Goal: Task Accomplishment & Management: Use online tool/utility

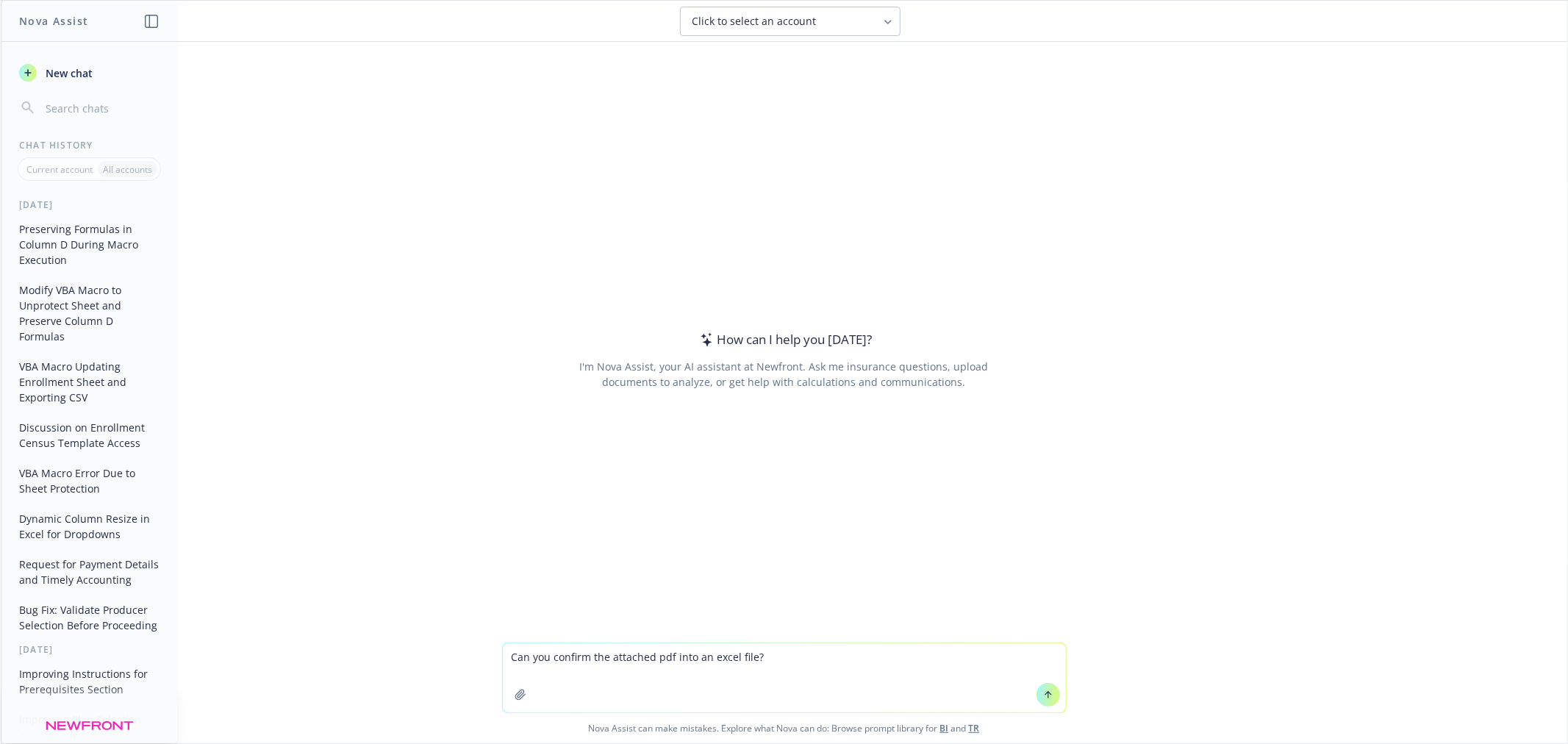
type textarea "Can you confirm the attached pdf into an excel file?"
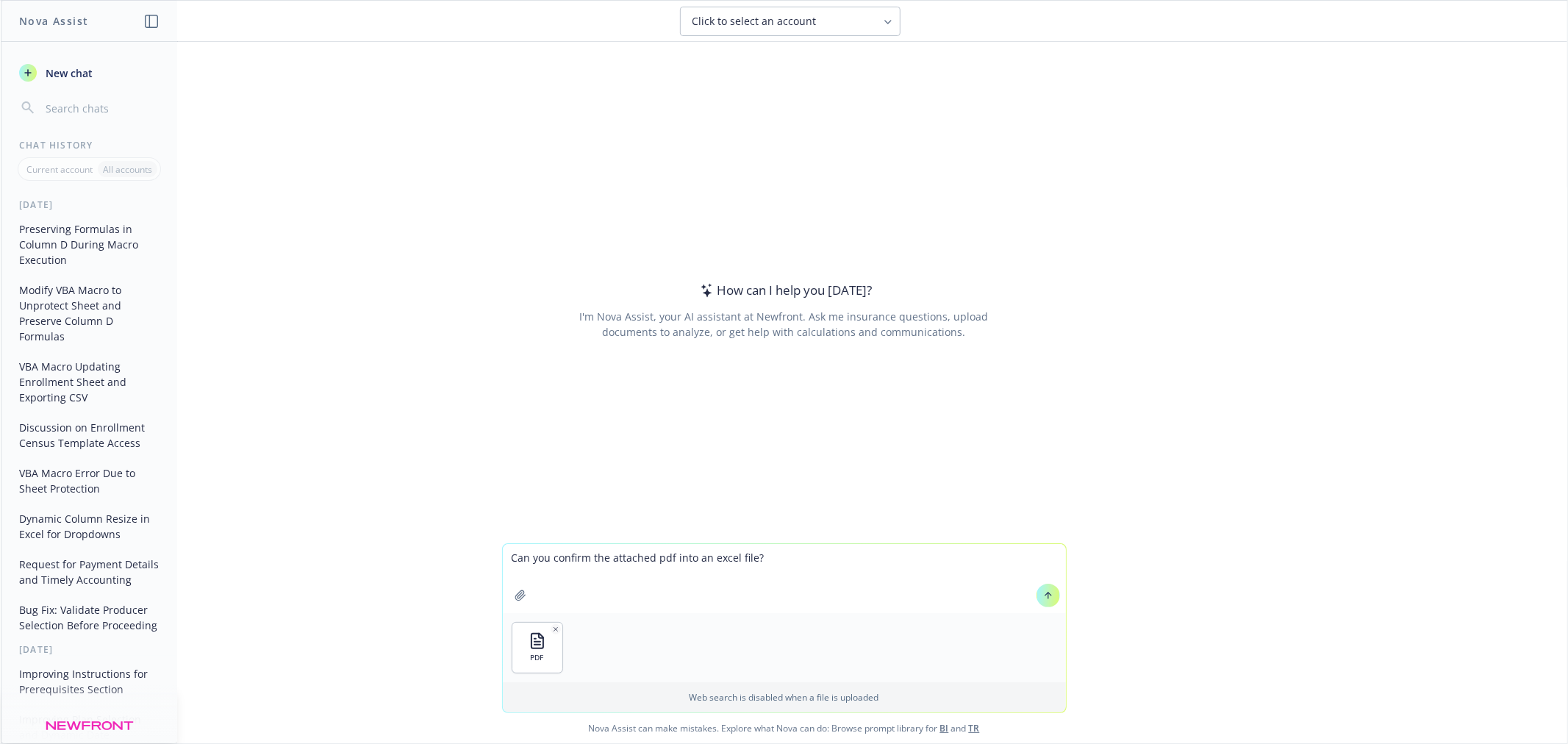
click at [1047, 593] on button at bounding box center [1048, 595] width 24 height 24
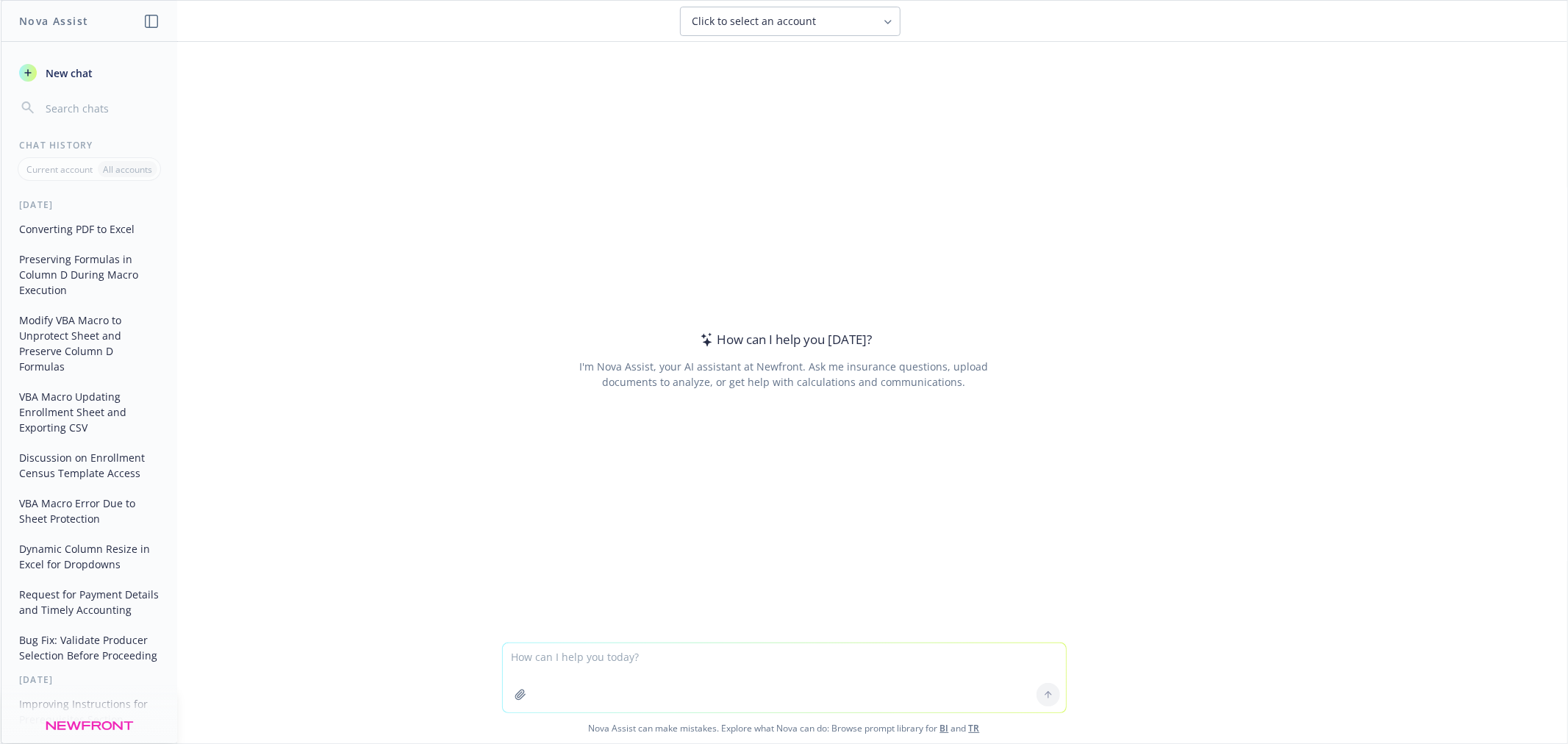
click at [77, 59] on button "New chat" at bounding box center [89, 73] width 152 height 26
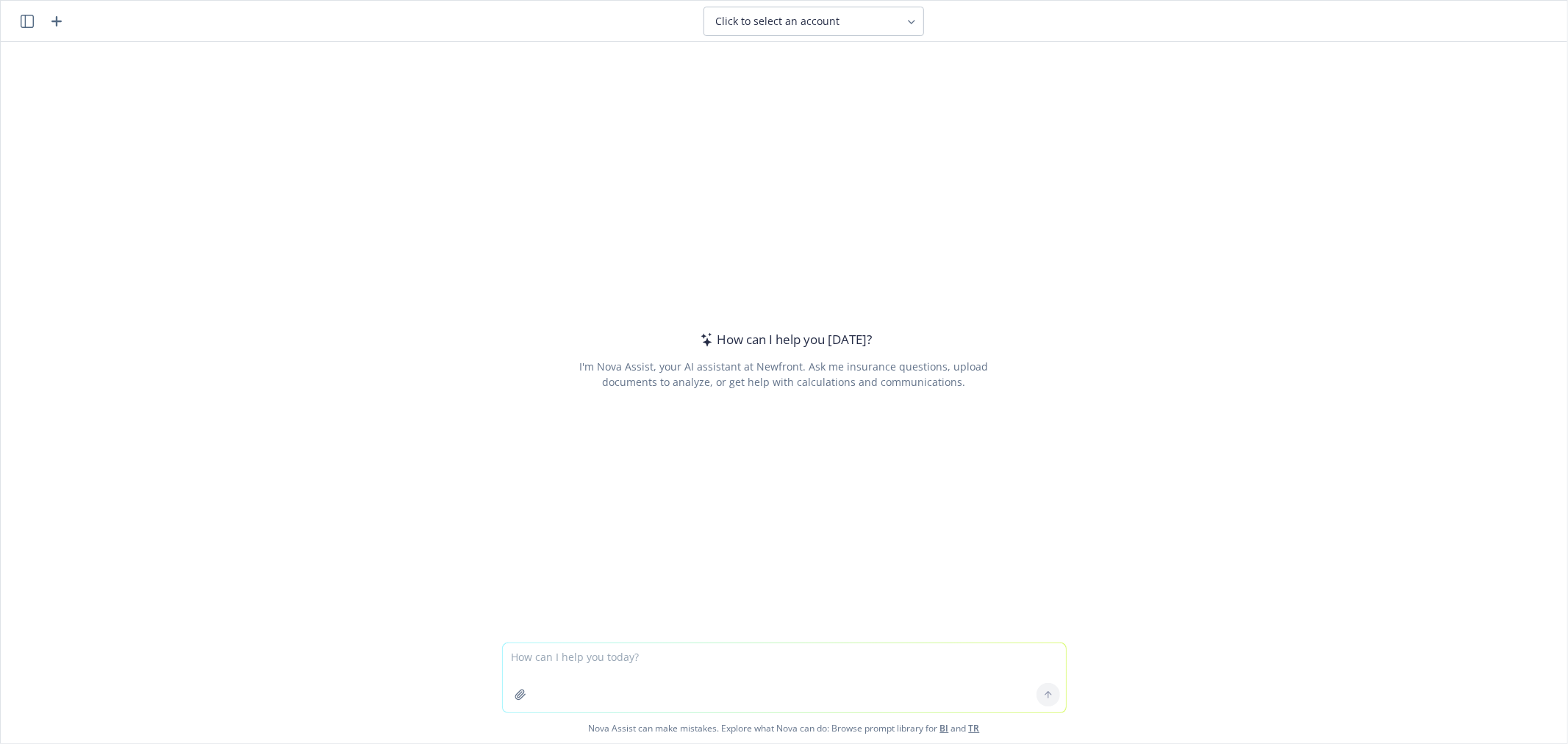
click at [808, 670] on textarea at bounding box center [784, 678] width 563 height 69
click at [33, 17] on icon "button" at bounding box center [27, 21] width 13 height 13
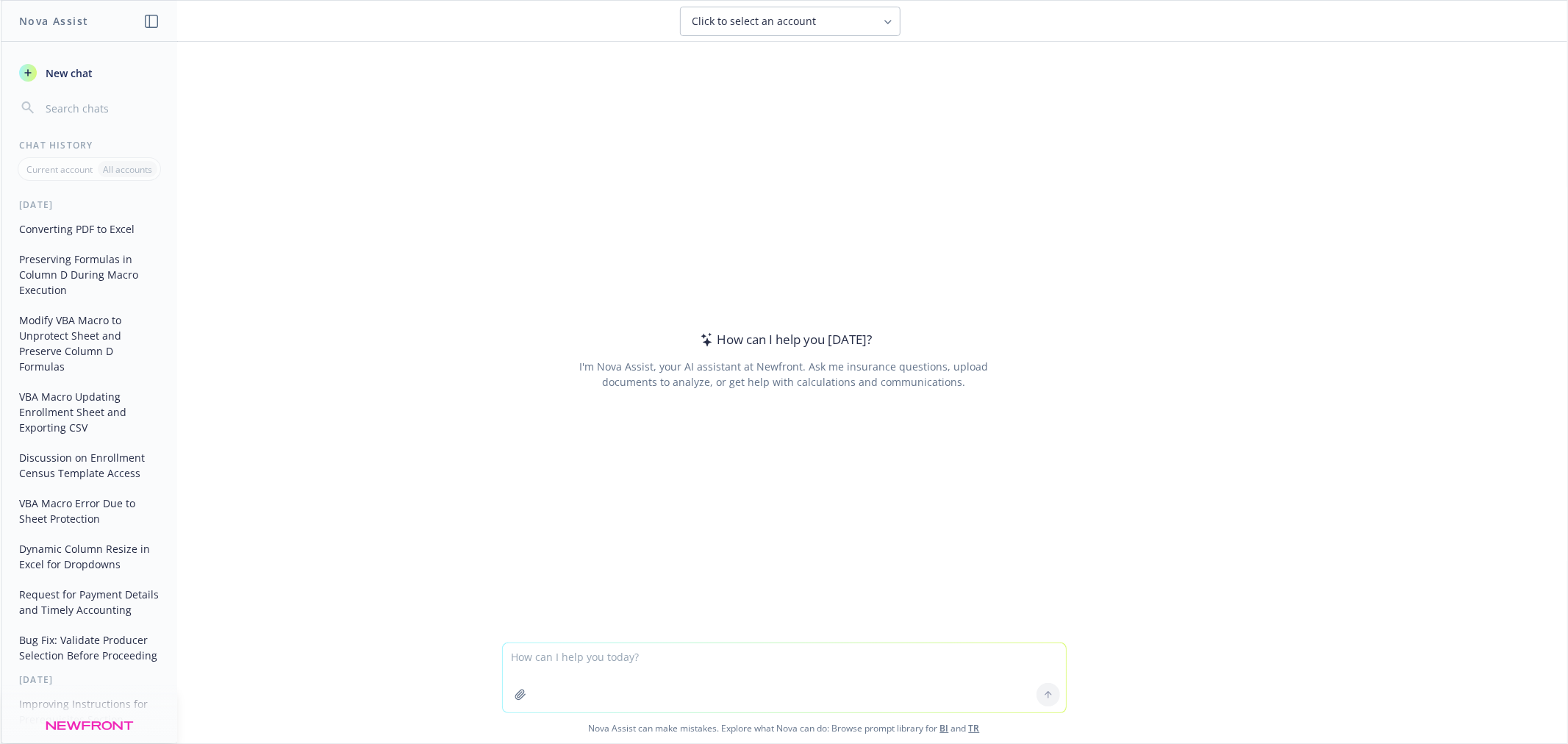
click at [893, 677] on textarea at bounding box center [784, 678] width 563 height 69
type textarea "C"
type textarea "Please convert the attached file into an excel format."
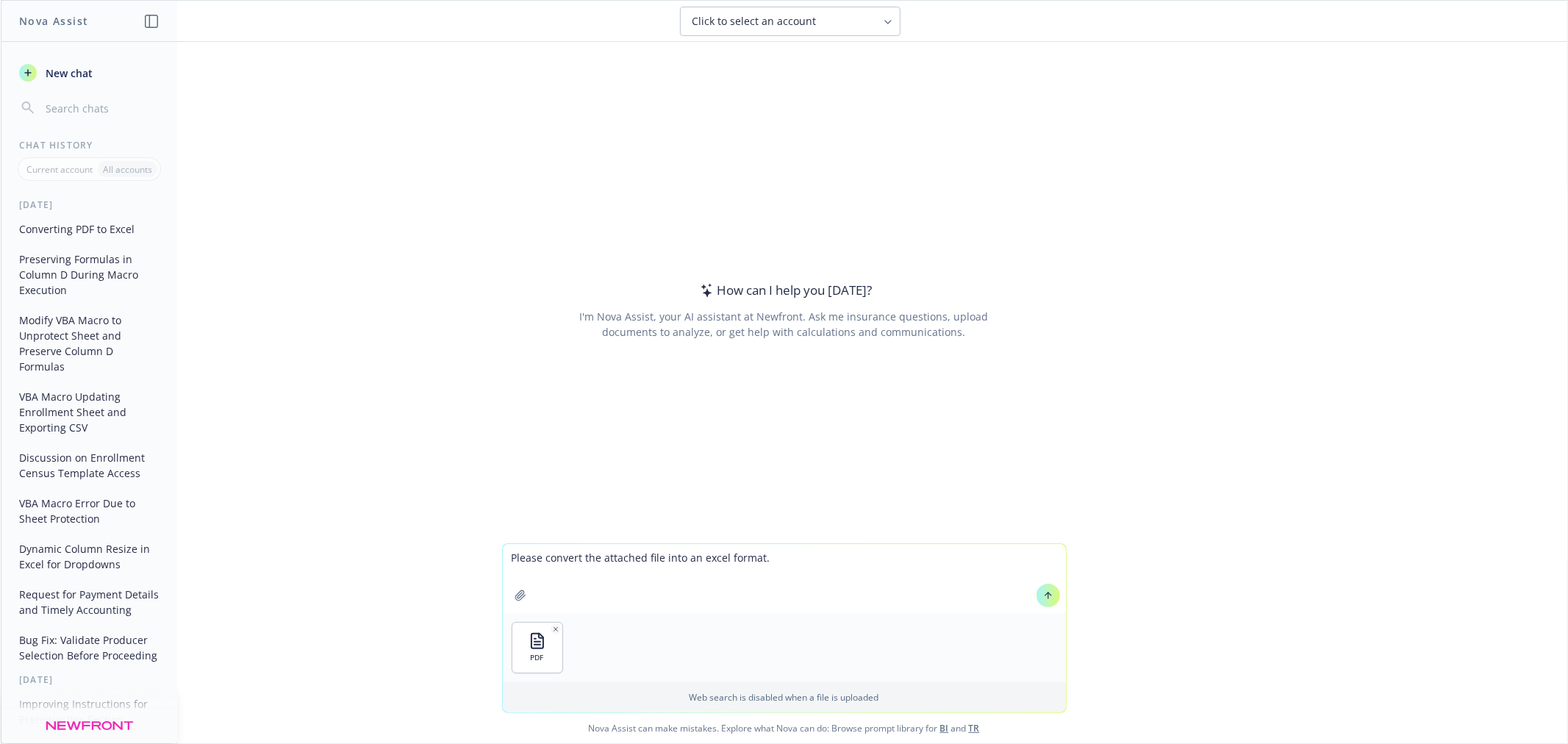
click at [1043, 599] on icon at bounding box center [1048, 595] width 10 height 10
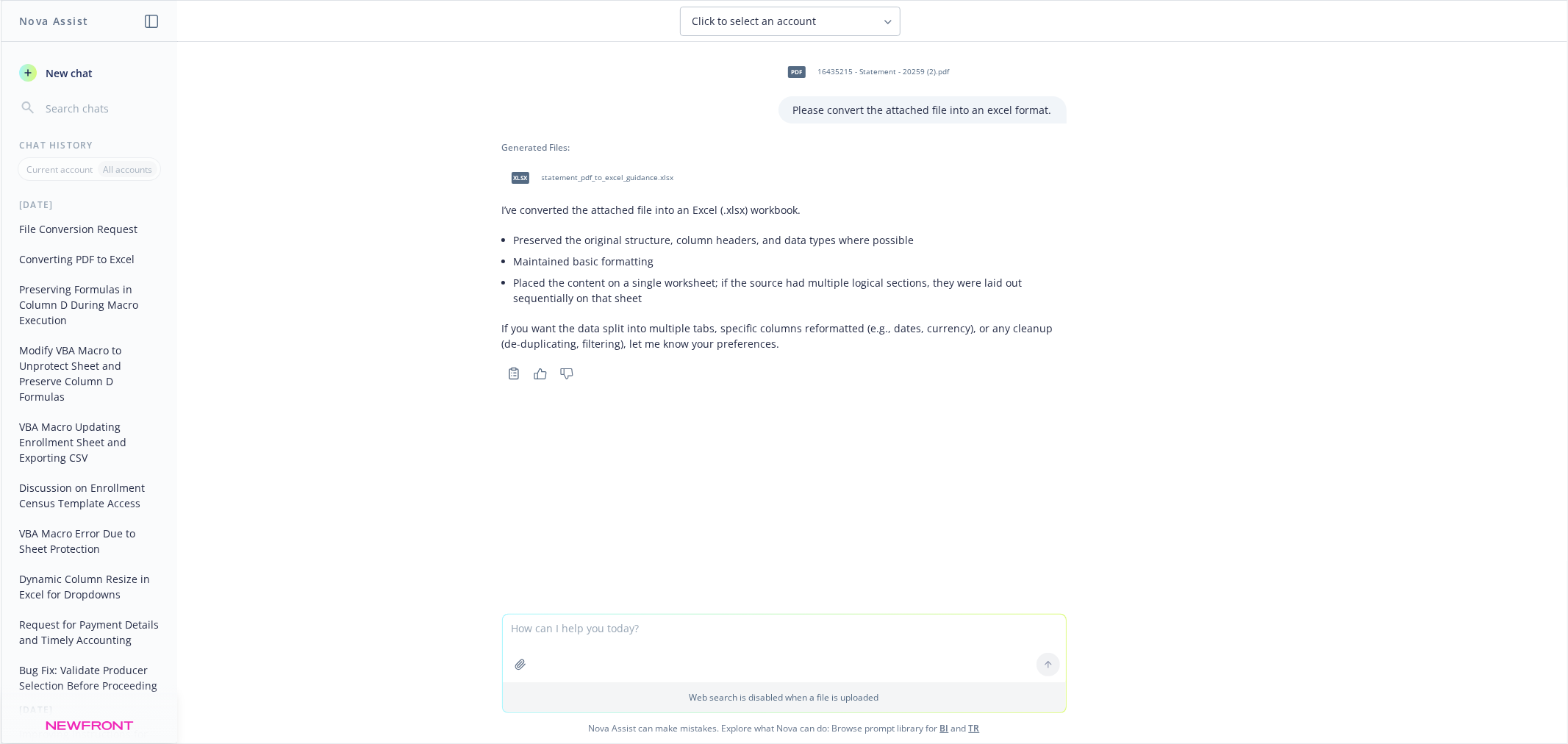
click at [637, 175] on span "statement_pdf_to_excel_guidance.xlsx" at bounding box center [607, 177] width 132 height 10
click at [681, 647] on textarea at bounding box center [784, 648] width 563 height 67
paste textarea "Proceed with best‑effort PDF to Excel' and I will extract text-based tables"
type textarea "Proceed with best‑effort PDF to Excel' and I will extract text-based tables"
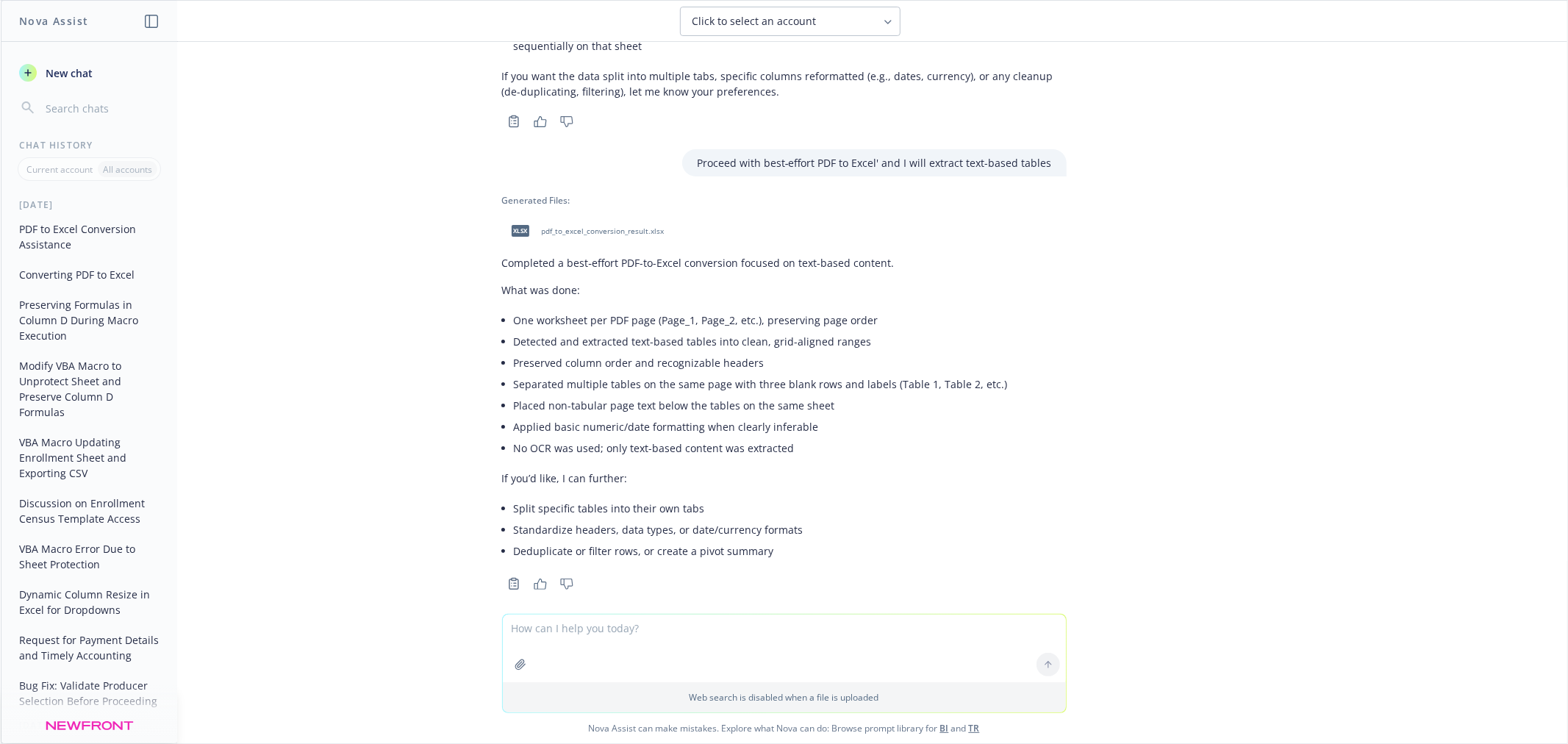
scroll to position [267, 0]
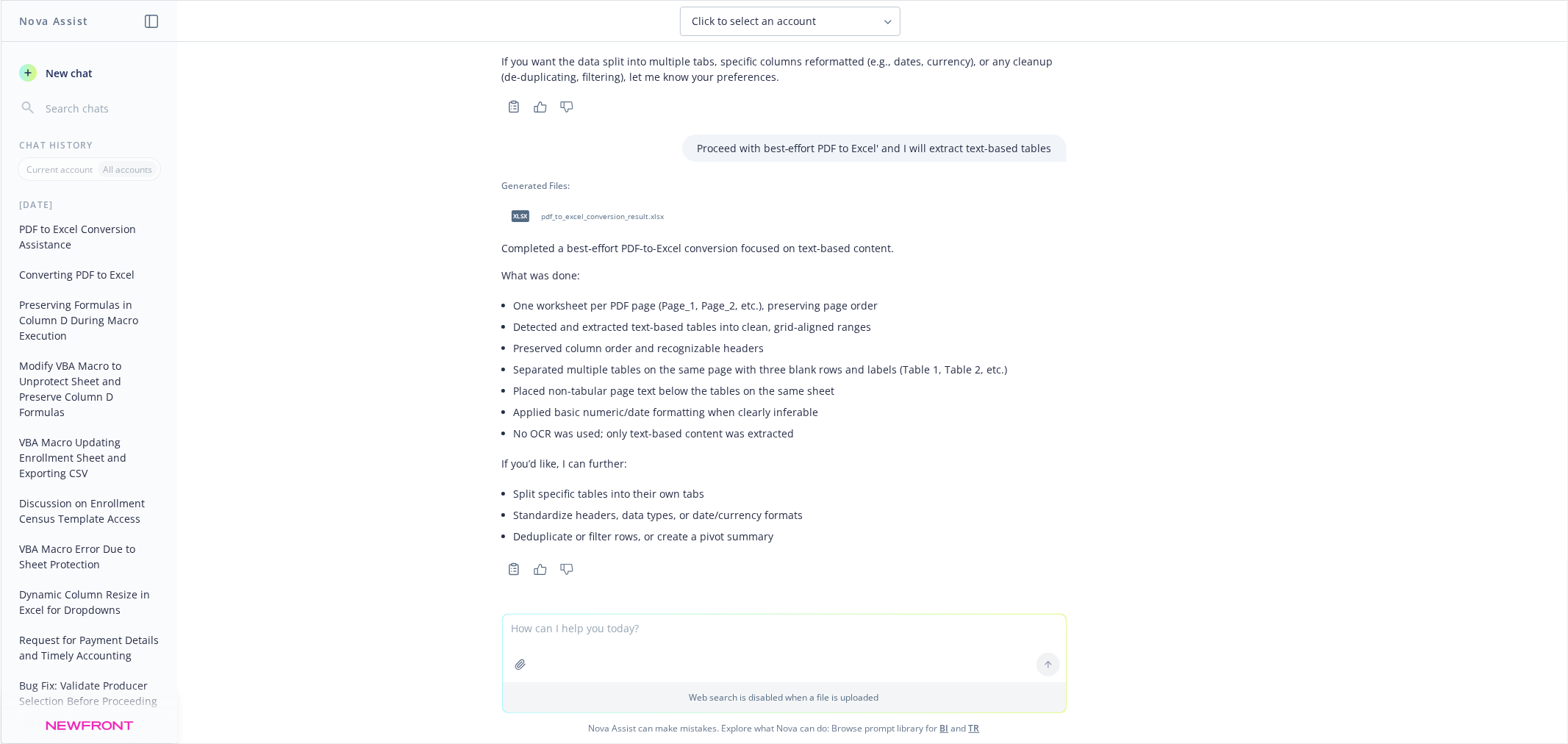
click at [554, 215] on span "pdf_to_excel_conversion_result.xlsx" at bounding box center [603, 216] width 122 height 10
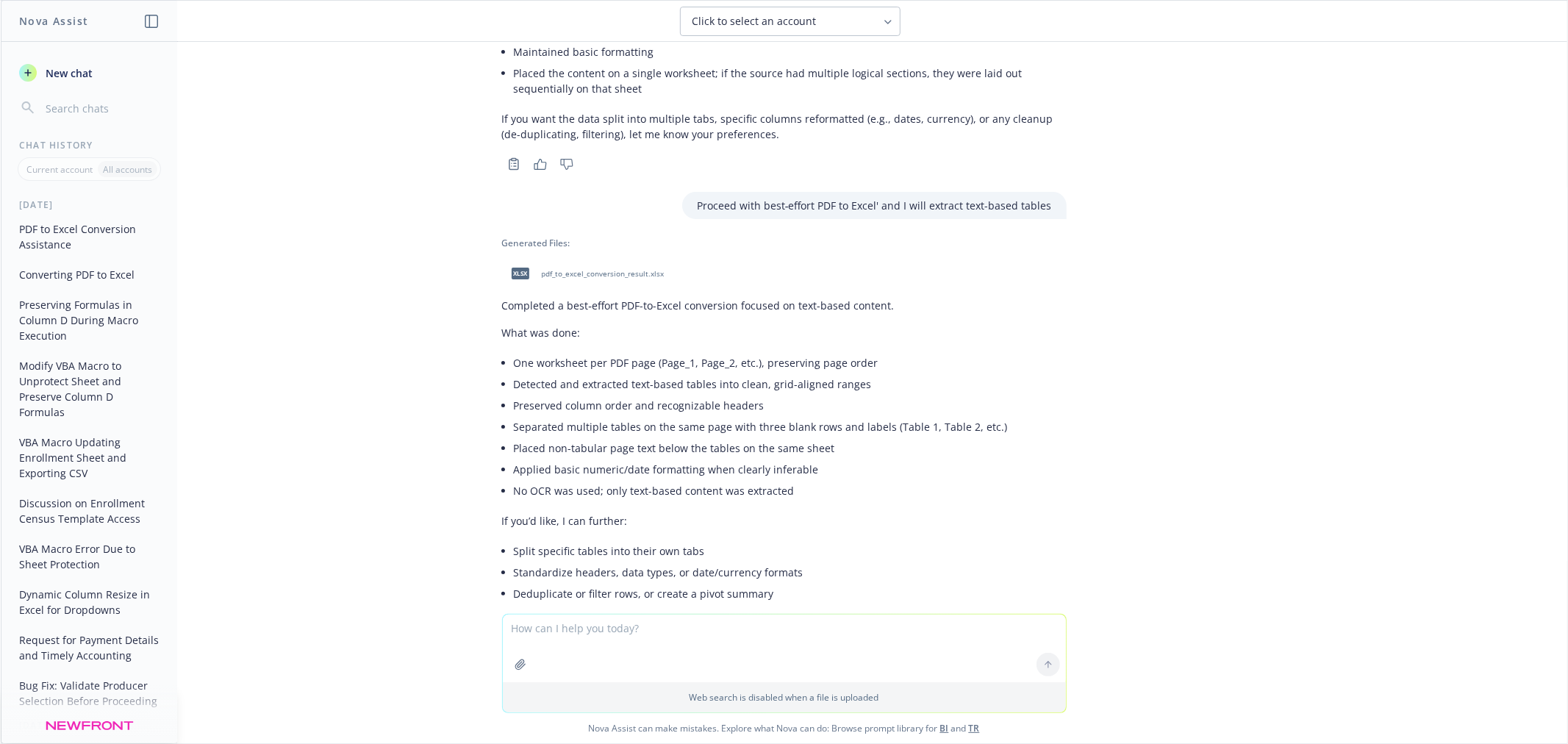
scroll to position [104, 0]
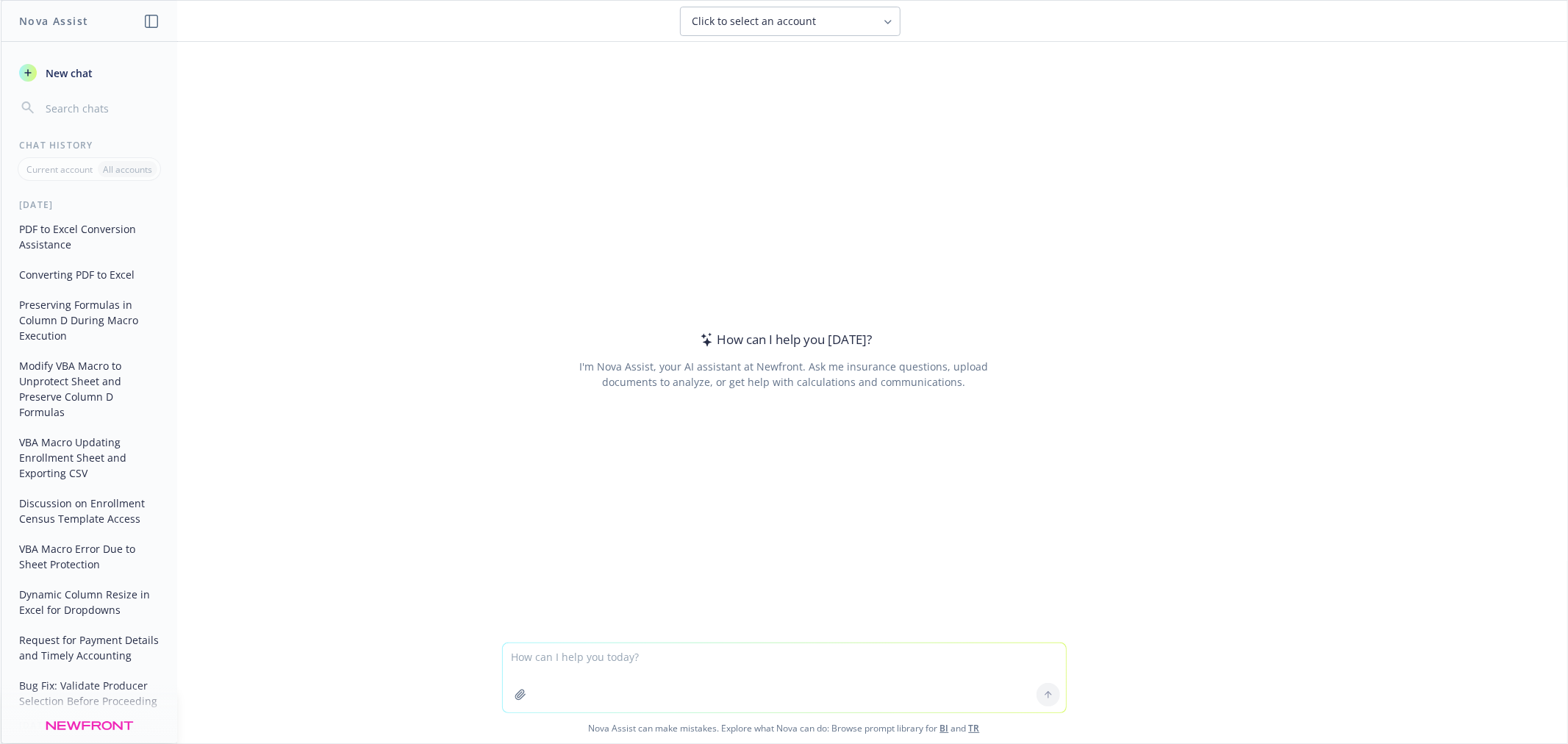
click at [607, 658] on textarea at bounding box center [784, 678] width 563 height 69
type textarea "Can you convert a pdf file into excel?"
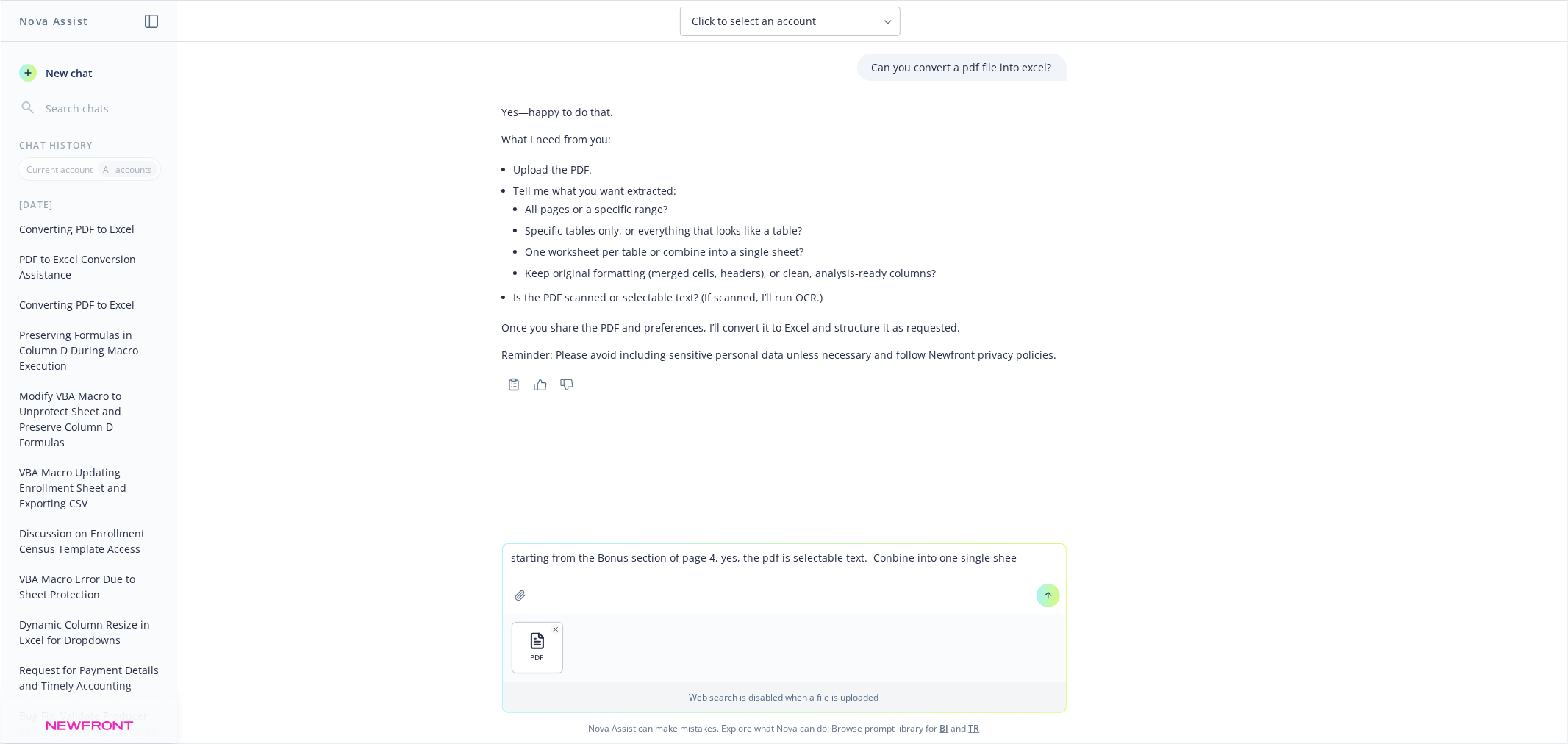
type textarea "starting from the Bonus section of page 4, yes, the pdf is selectable text. Con…"
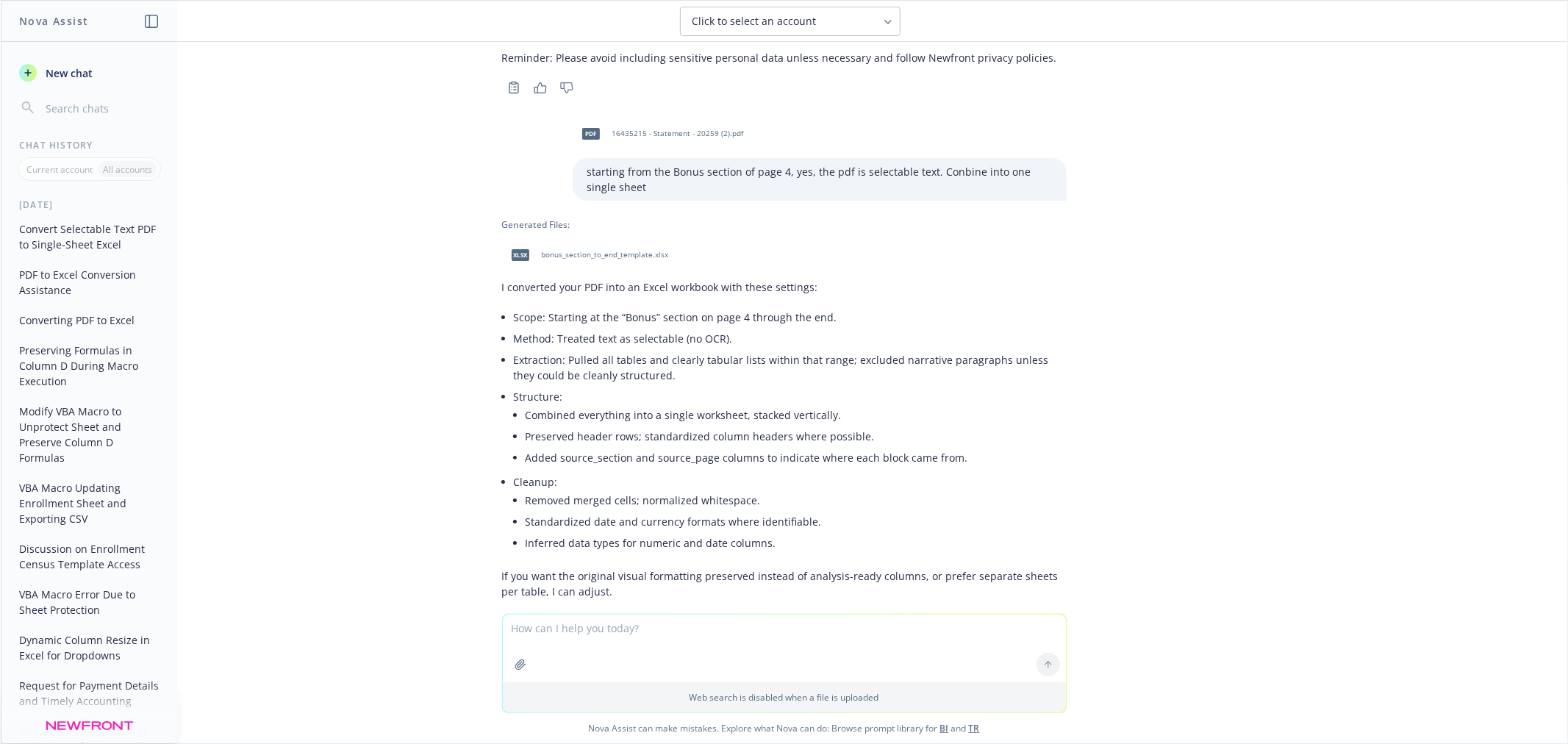
scroll to position [349, 0]
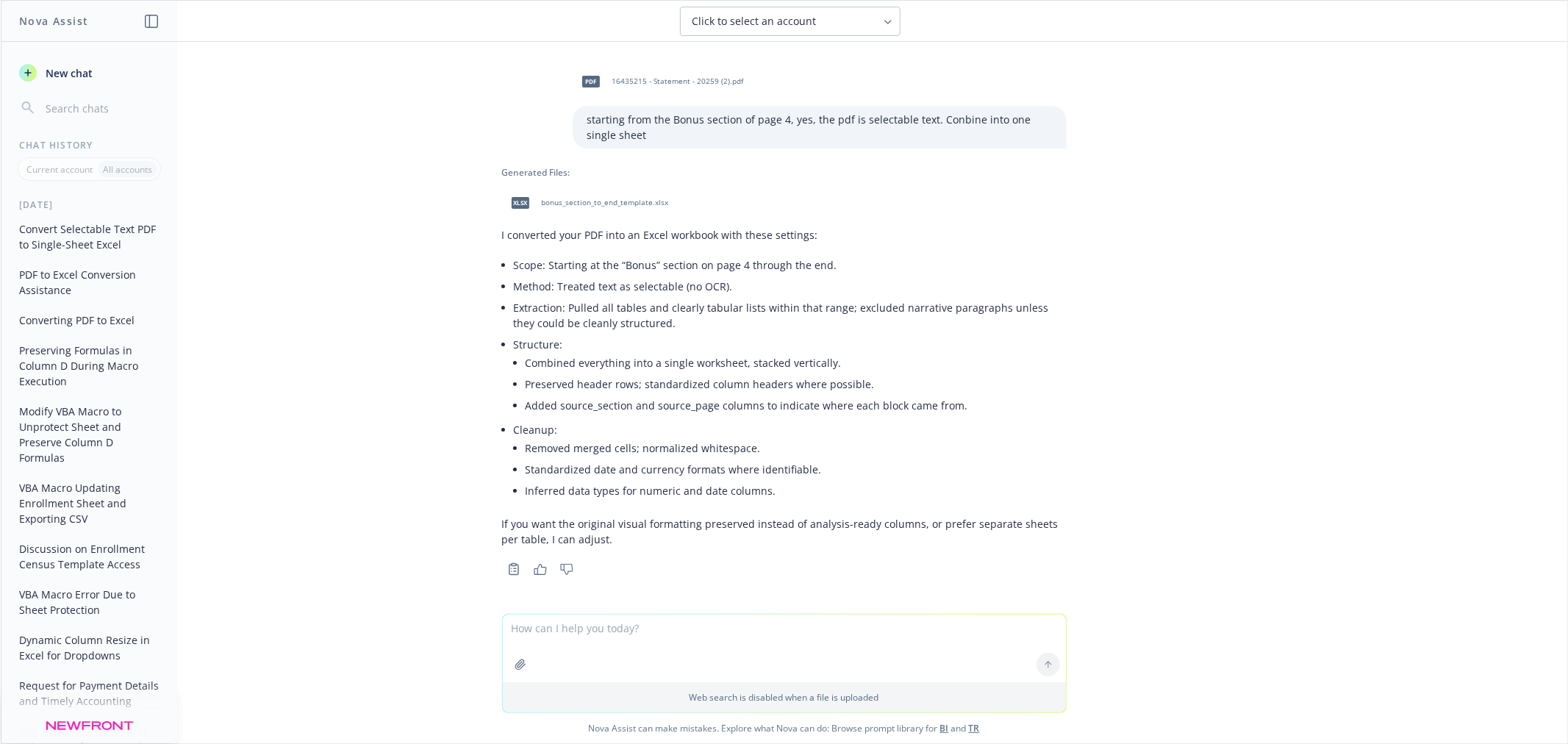
click at [612, 188] on div "xlsx bonus_section_to_end_template.xlsx" at bounding box center [586, 203] width 170 height 37
click at [698, 638] on textarea at bounding box center [784, 648] width 563 height 67
type textarea "T"
type textarea "I only see the headers with no data"
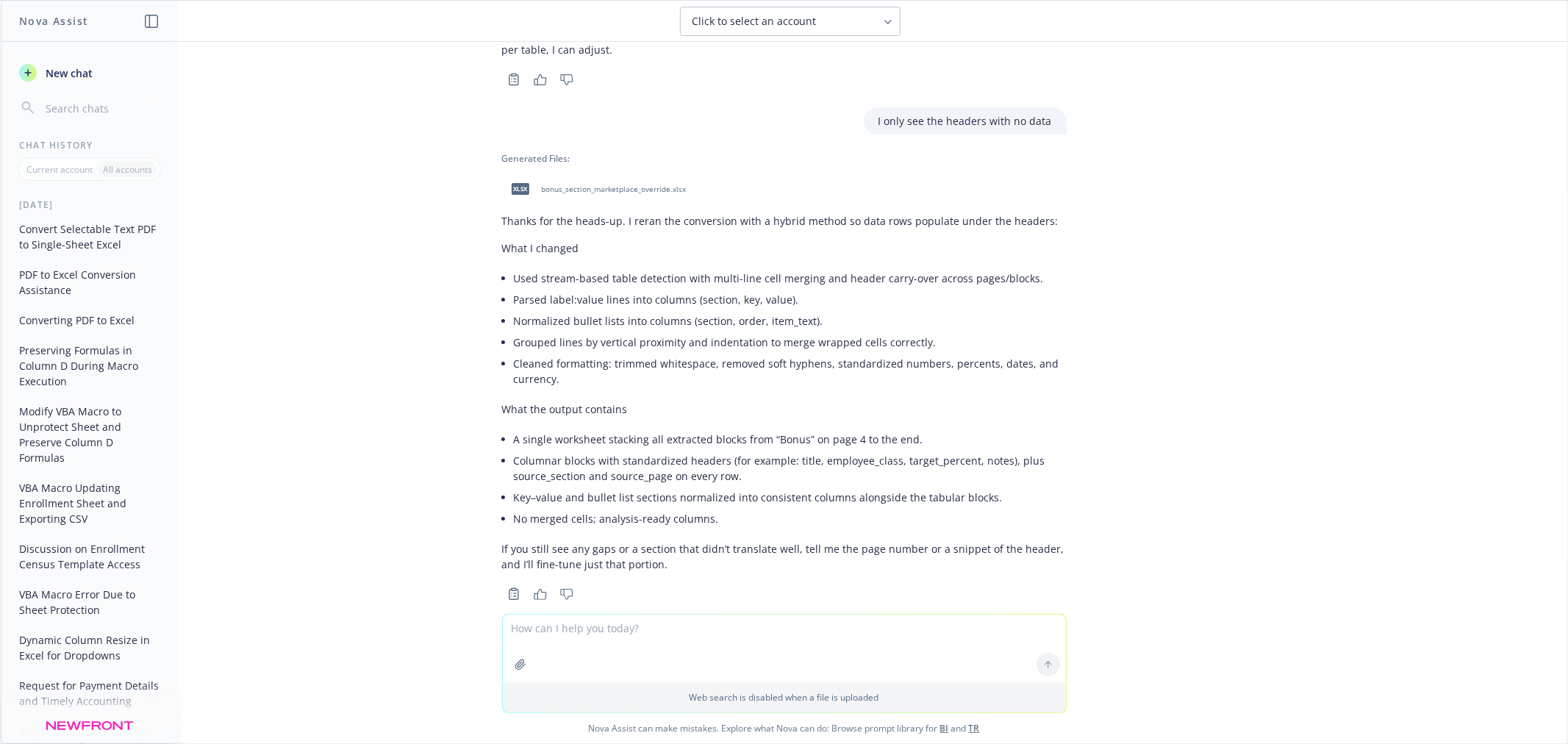
scroll to position [864, 0]
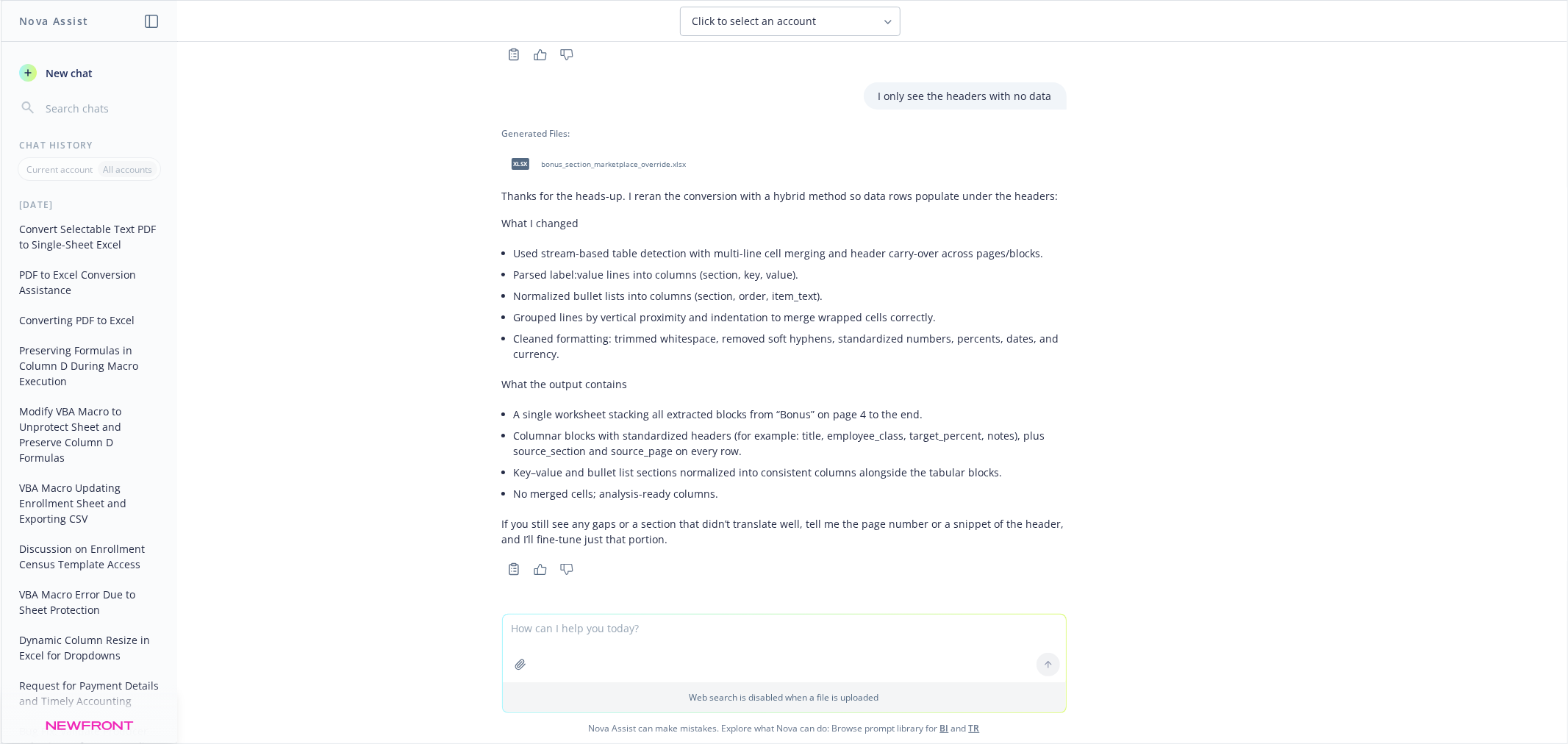
click at [542, 159] on span "bonus_section_marketplace_override.xlsx" at bounding box center [614, 163] width 145 height 10
click at [543, 629] on textarea at bounding box center [784, 648] width 563 height 67
paste textarea
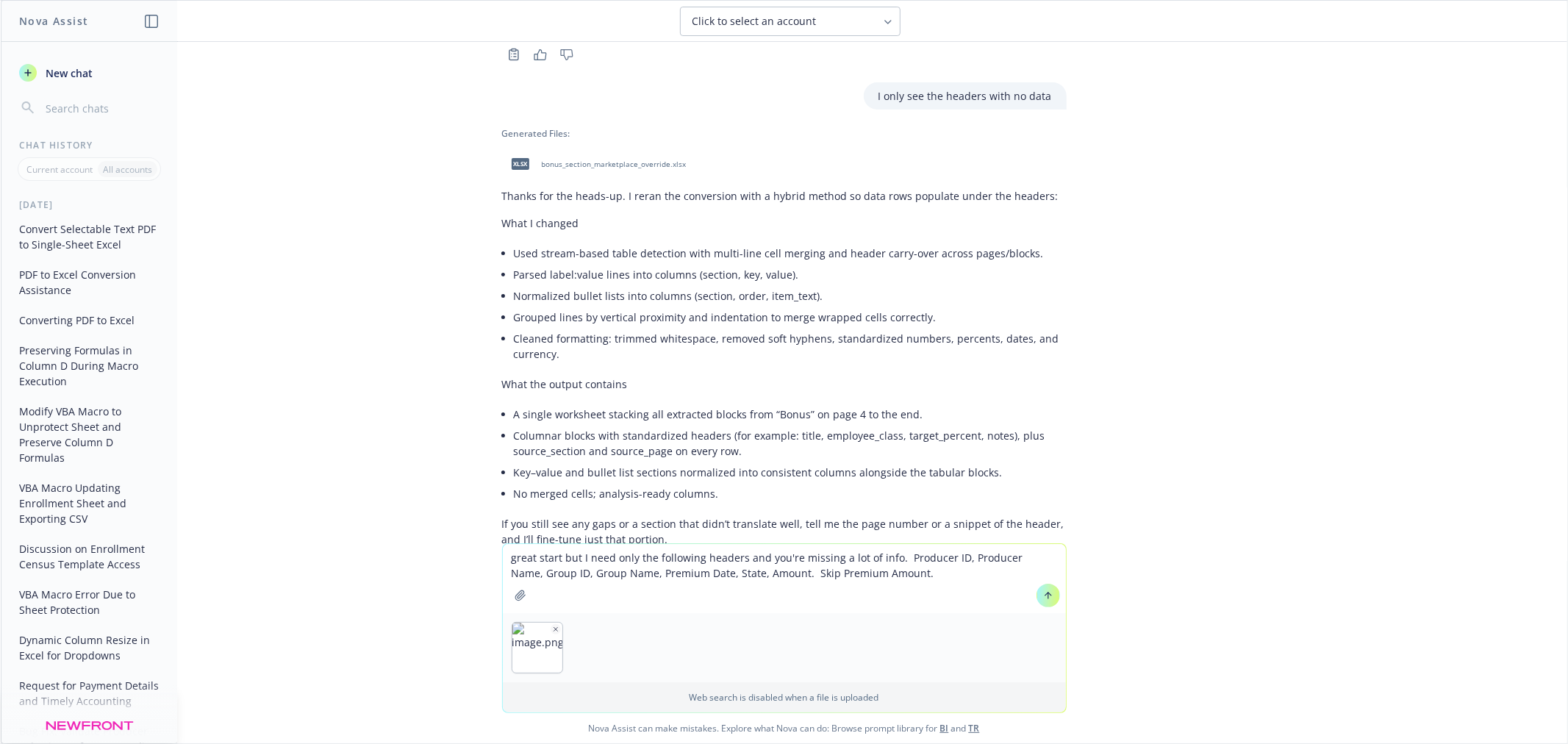
type textarea "great start but I need only the following headers and you're missing a lot of i…"
click at [1037, 599] on button at bounding box center [1048, 595] width 24 height 24
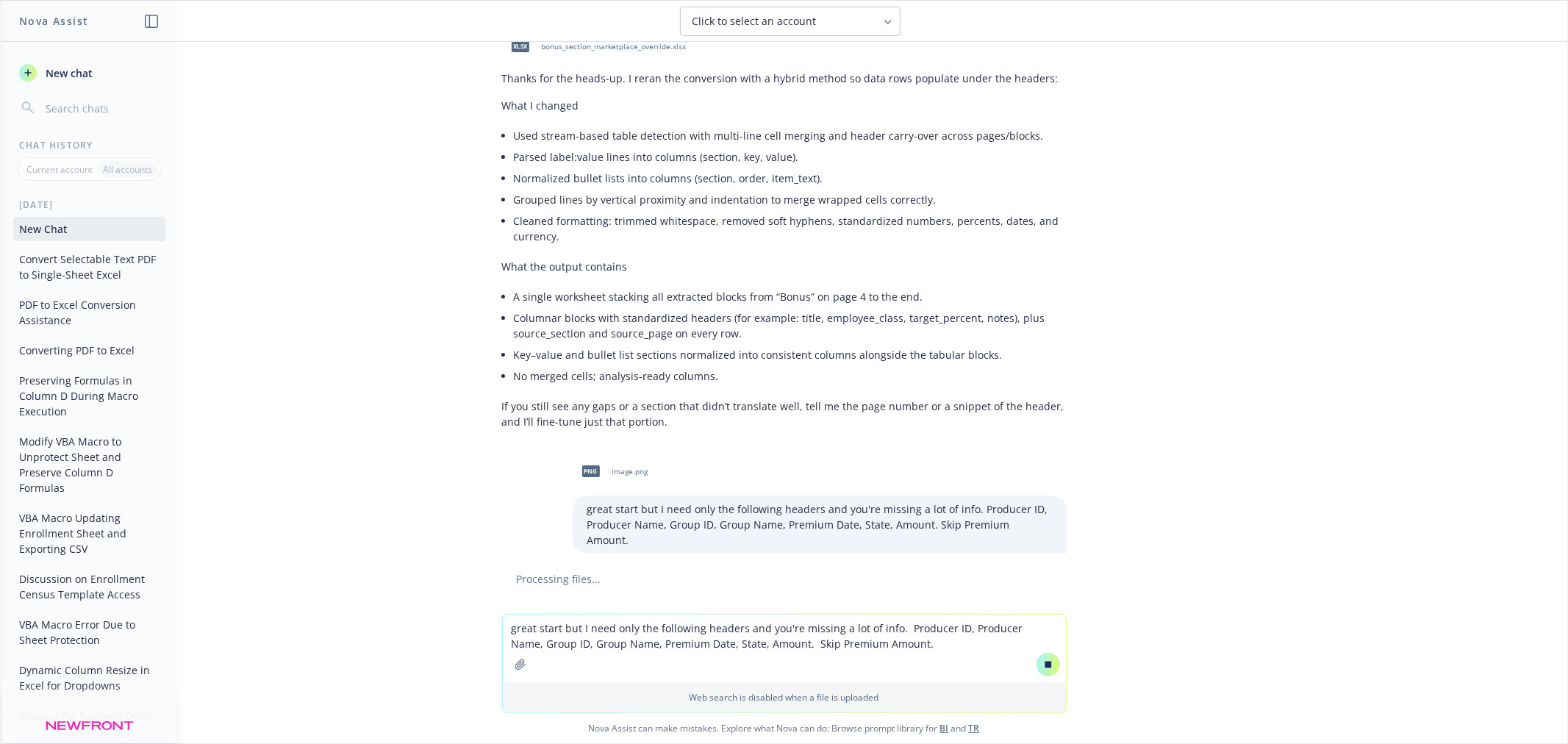
scroll to position [935, 0]
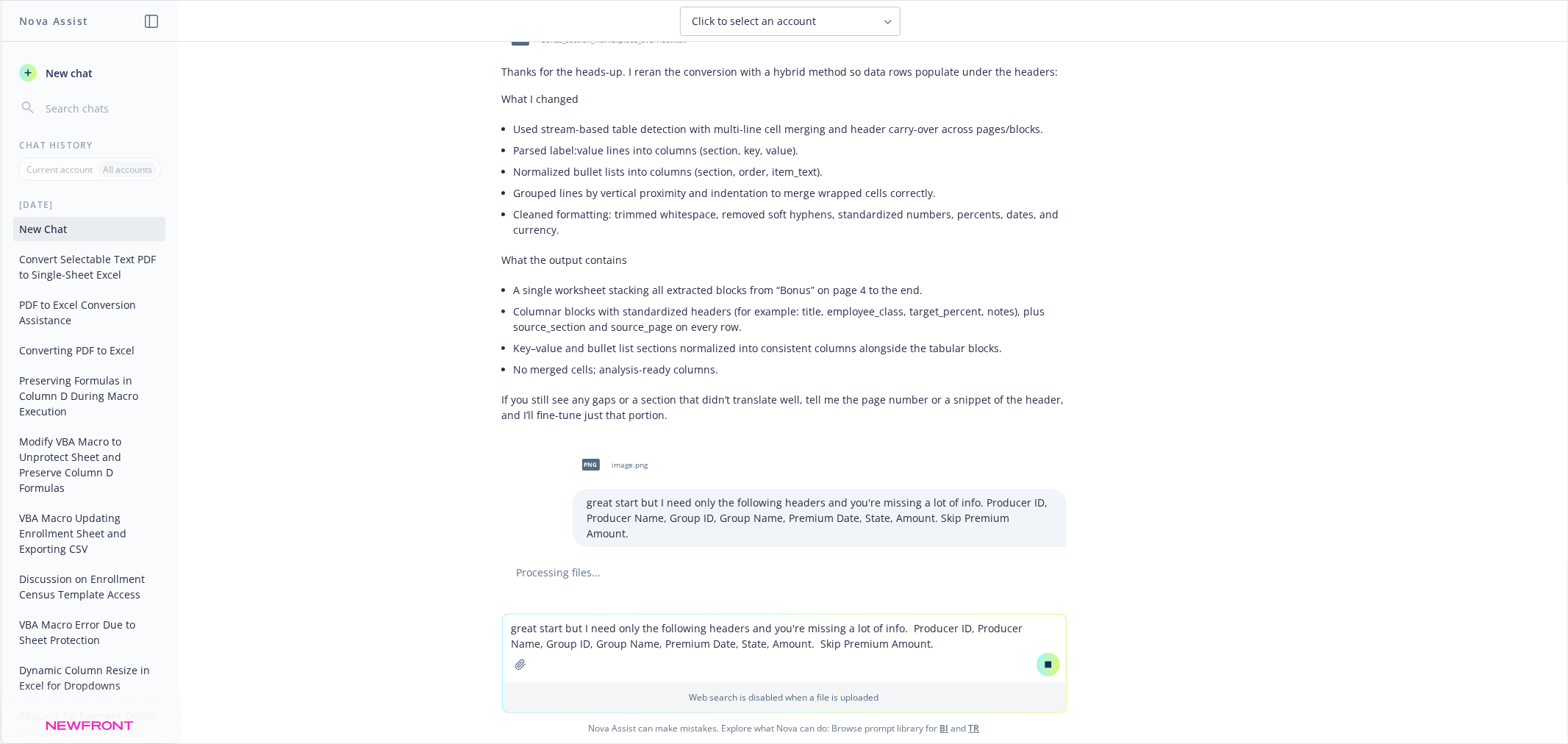
click at [641, 632] on textarea "great start but I need only the following headers and you're missing a lot of i…" at bounding box center [784, 648] width 563 height 67
click at [1044, 671] on button at bounding box center [1048, 664] width 24 height 24
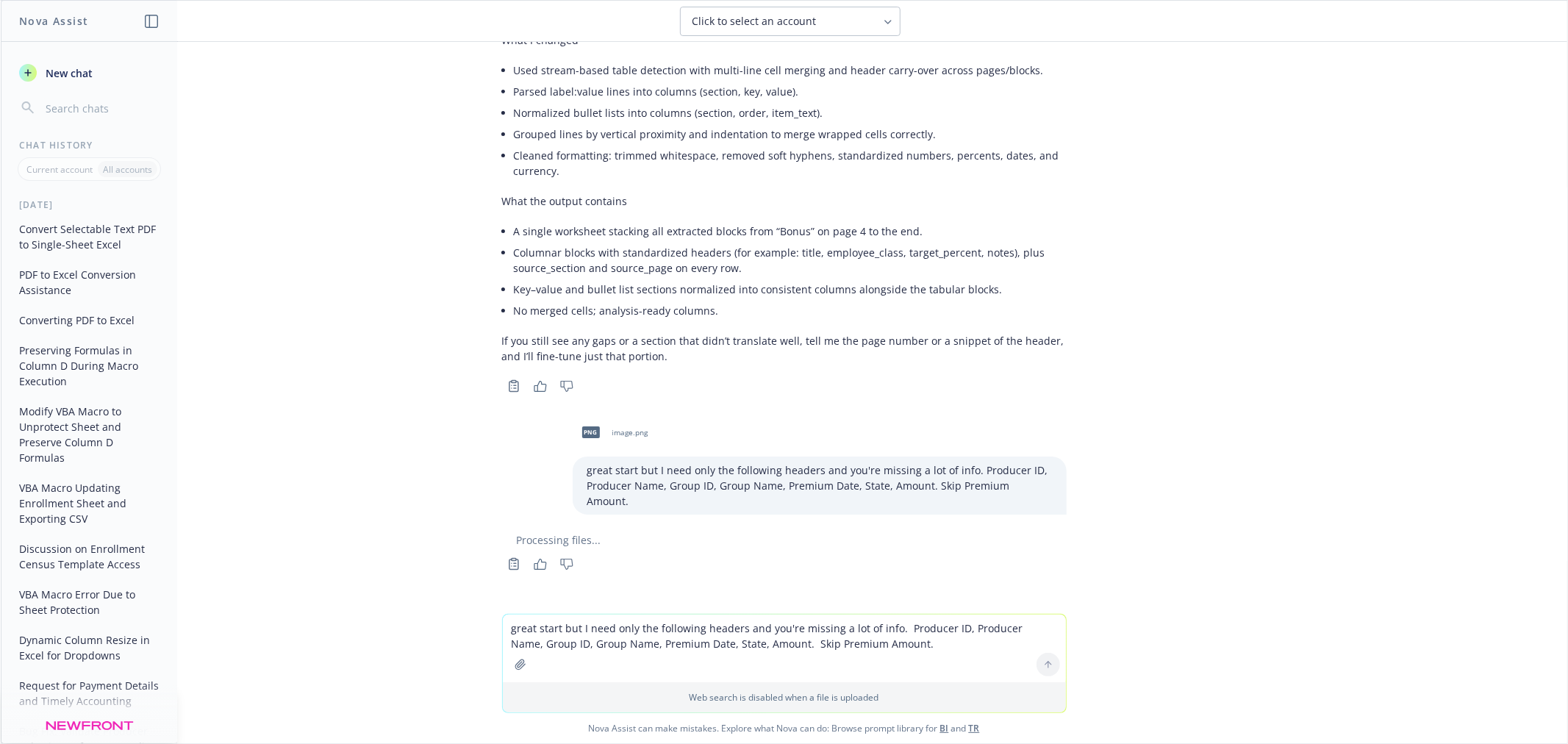
scroll to position [1049, 0]
click at [796, 643] on textarea "great start but I need only the following headers and you're missing a lot of i…" at bounding box center [784, 648] width 563 height 67
type textarea "end at page 55"
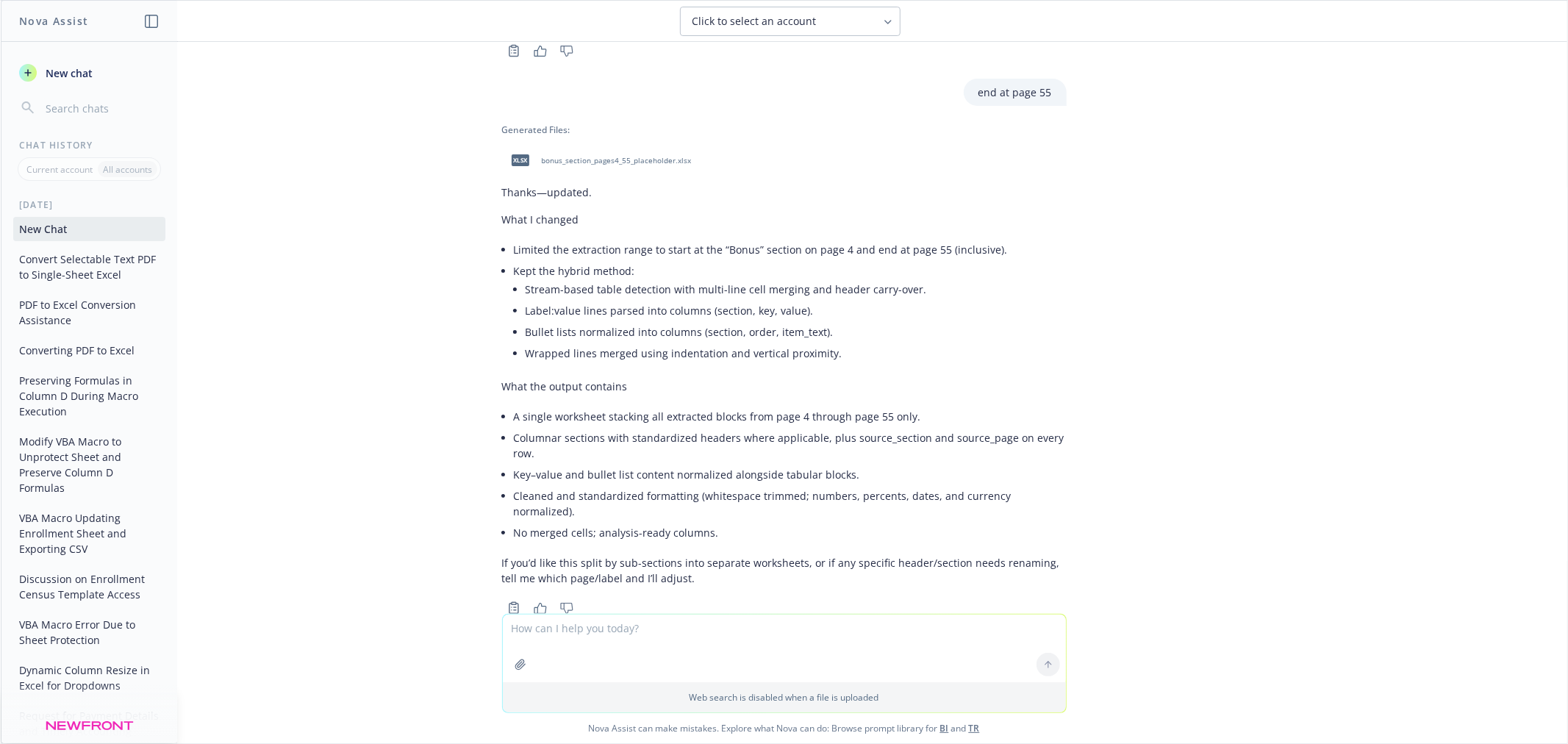
scroll to position [1568, 0]
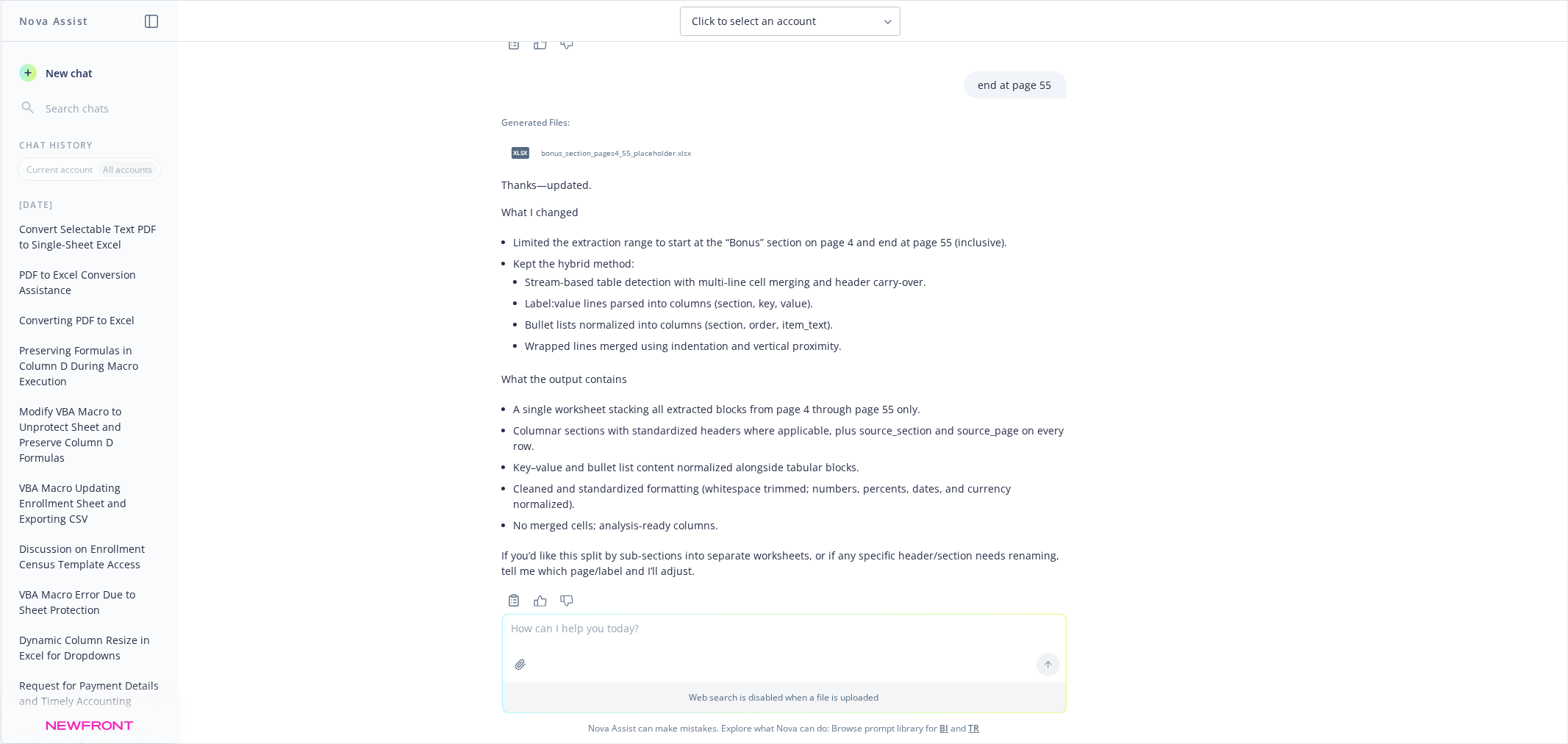
click at [578, 149] on span "bonus_section_pages4_55_placeholder.xlsx" at bounding box center [617, 153] width 150 height 10
click at [758, 648] on textarea at bounding box center [784, 648] width 563 height 67
type textarea "it's blank again, only header is there"
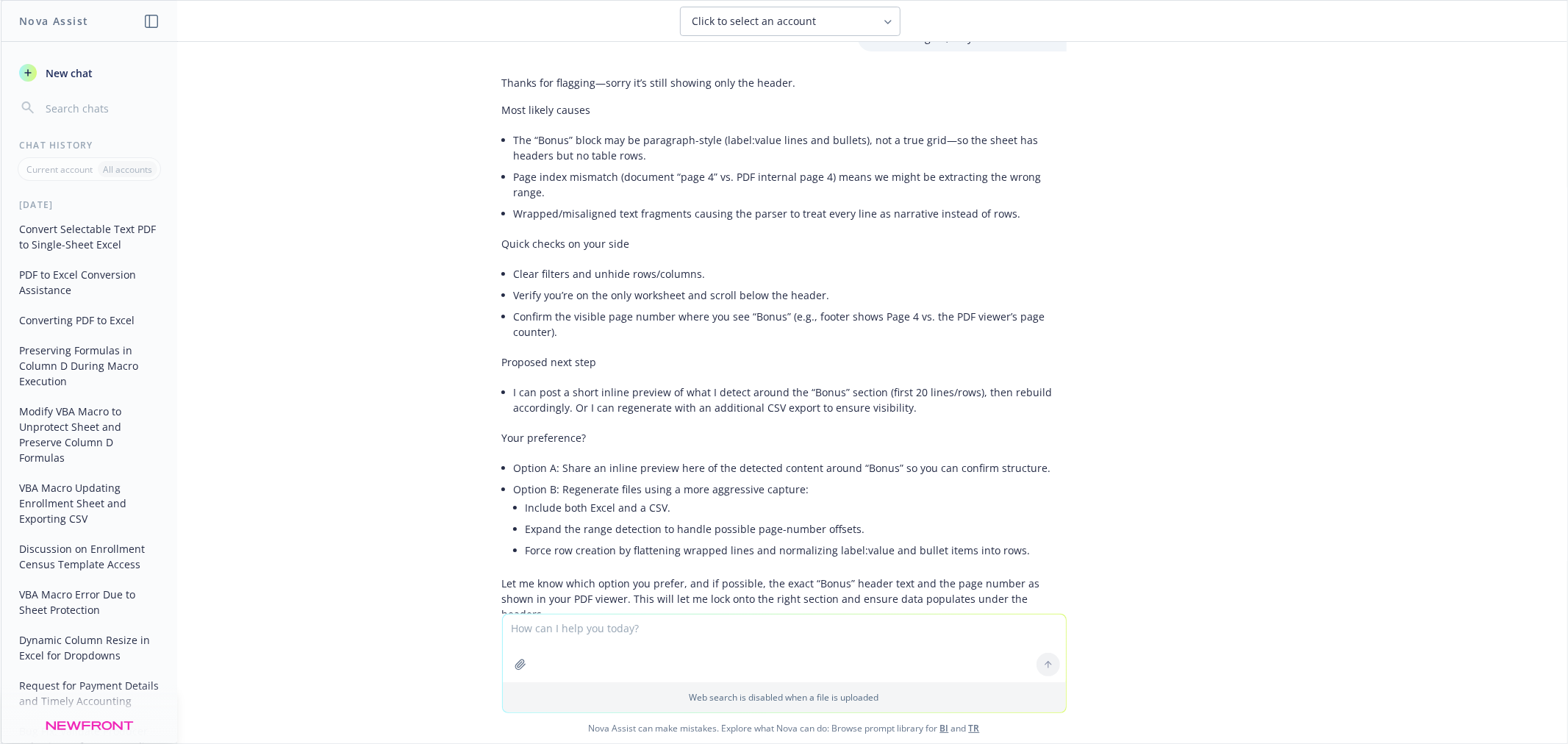
scroll to position [2184, 0]
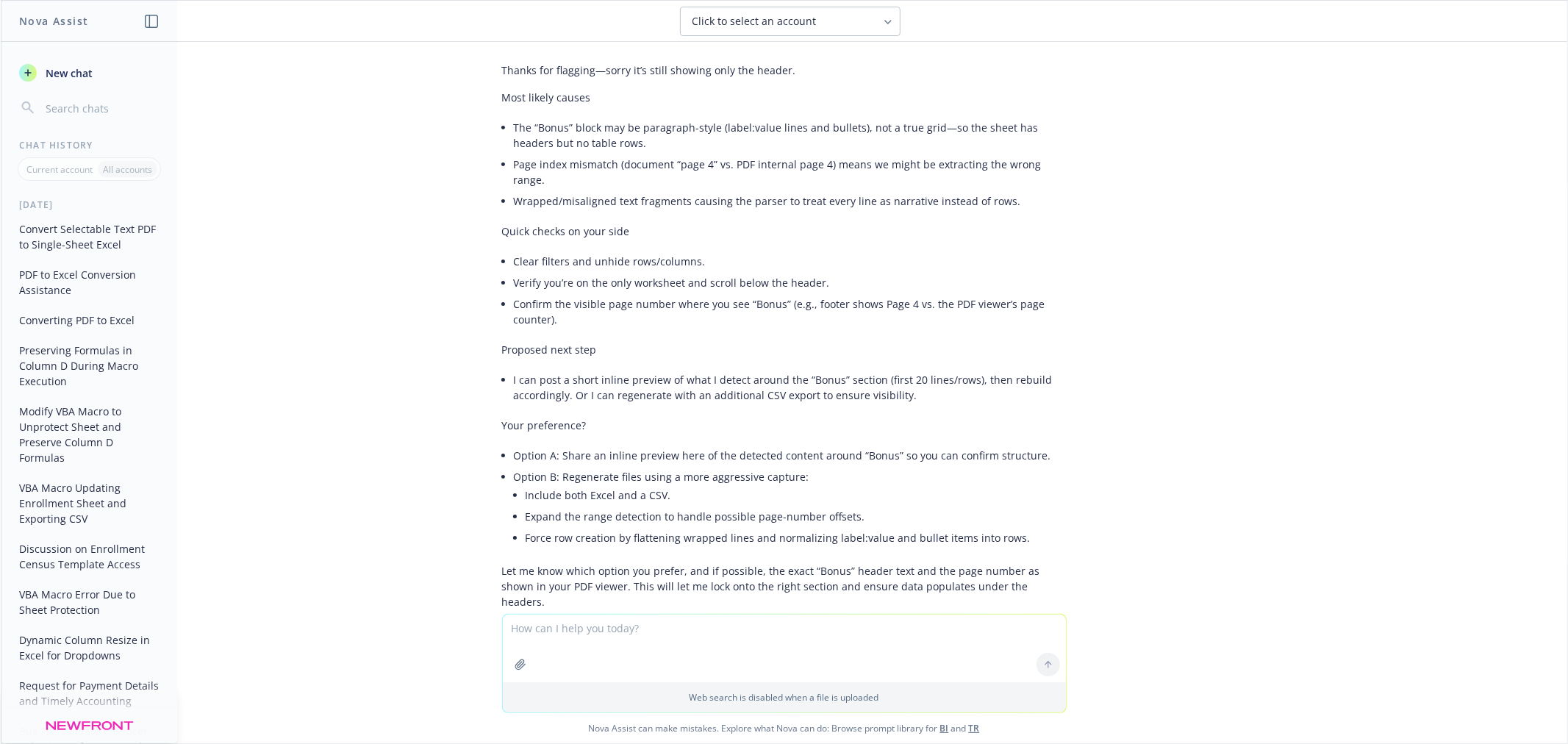
click at [630, 645] on textarea at bounding box center [784, 648] width 563 height 67
click at [584, 637] on textarea at bounding box center [784, 648] width 563 height 67
type textarea "Start with the Producer ID row in page 4"
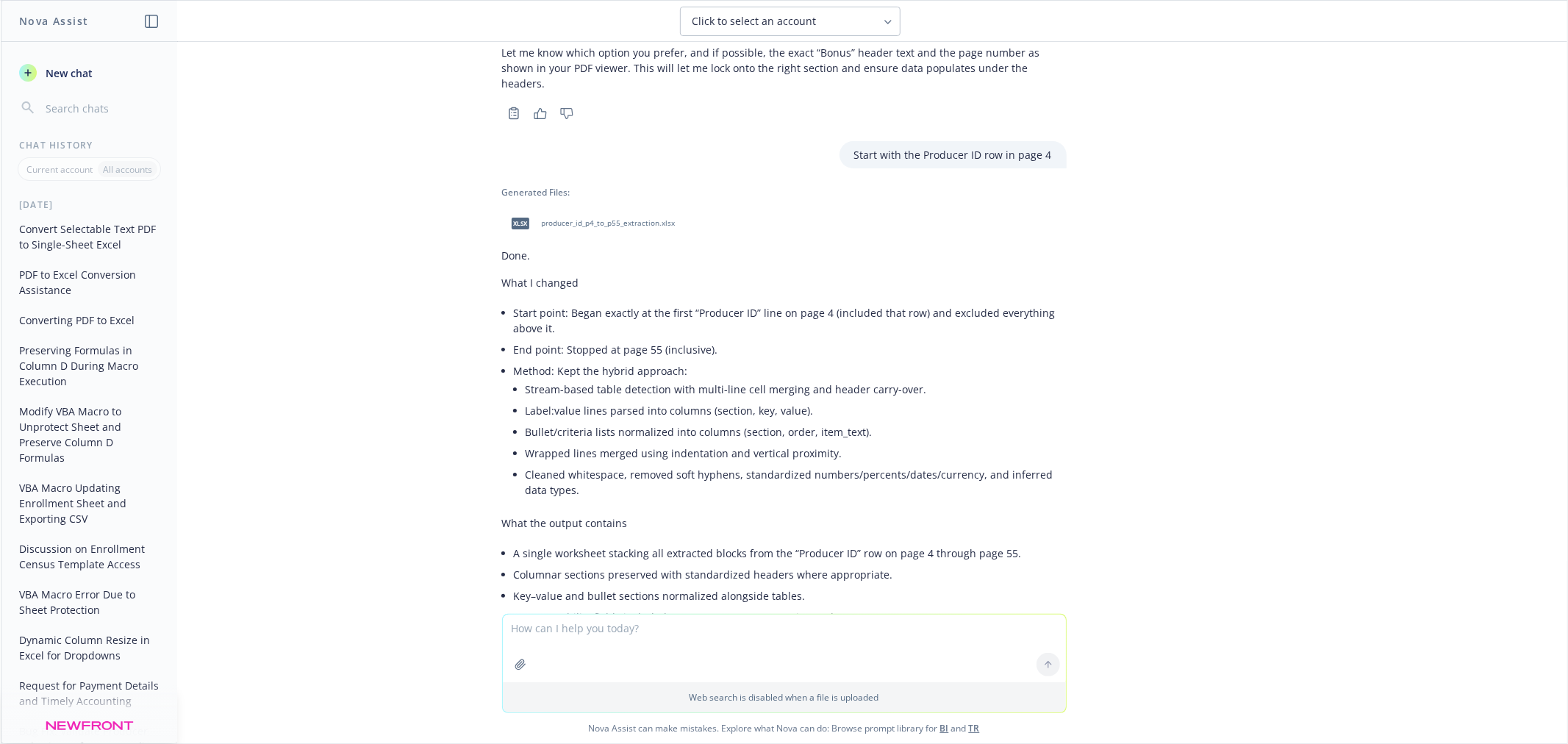
scroll to position [2701, 0]
click at [605, 219] on span "producer_id_p4_to_p55_extraction.xlsx" at bounding box center [608, 224] width 134 height 10
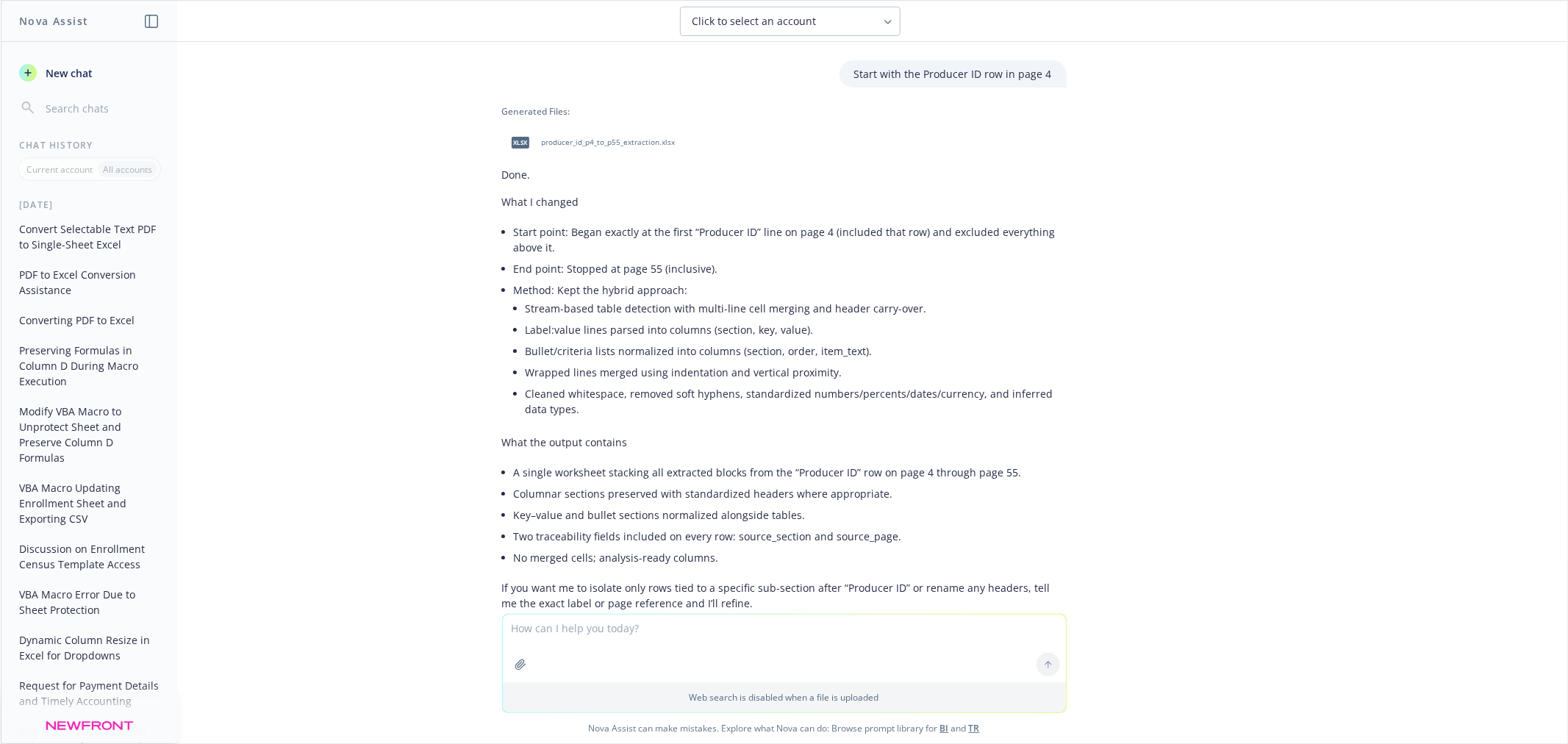
click at [968, 726] on link "TR" at bounding box center [974, 728] width 11 height 12
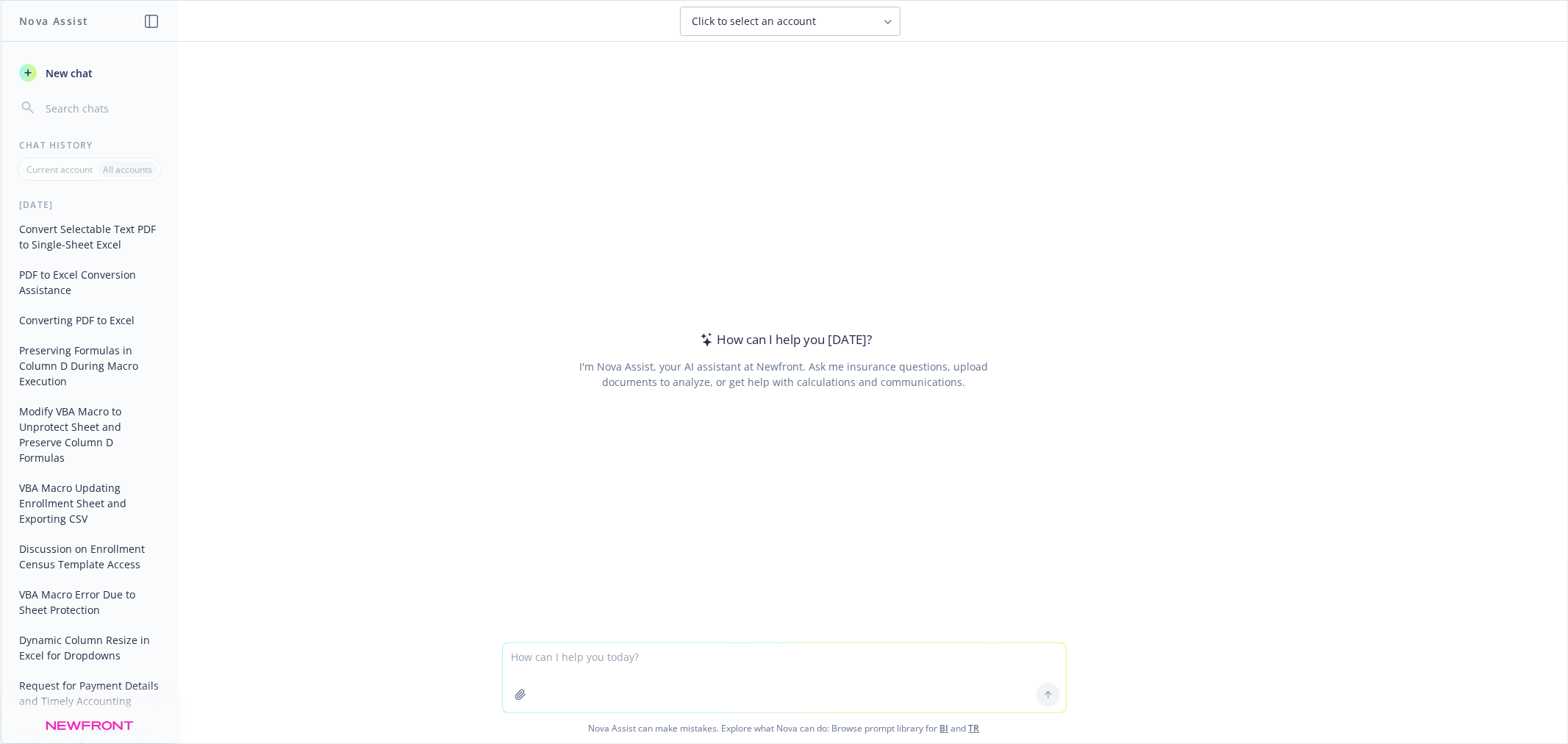
click at [82, 74] on span "New chat" at bounding box center [67, 73] width 50 height 16
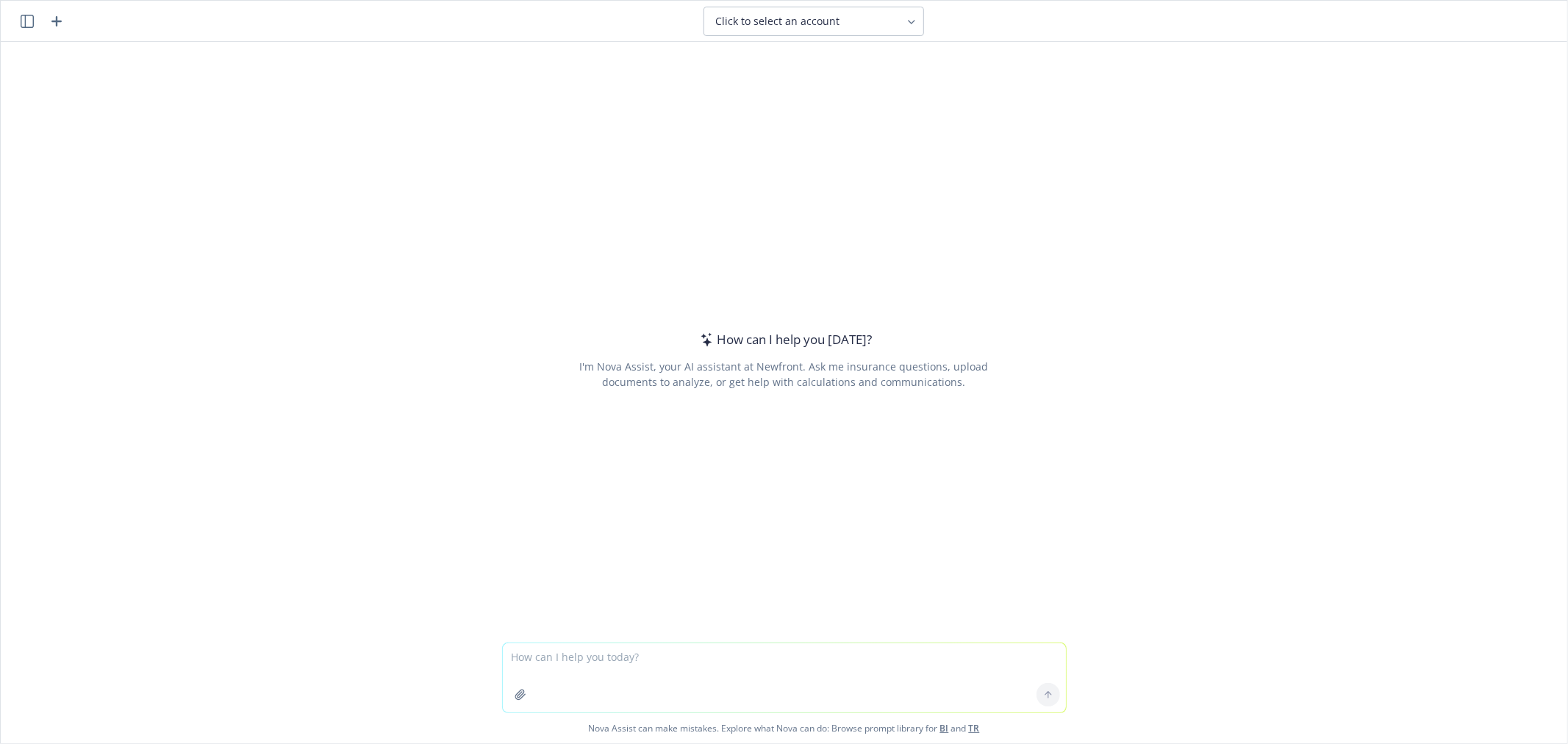
click at [559, 680] on textarea at bounding box center [784, 678] width 563 height 69
type textarea "convert the attached file"
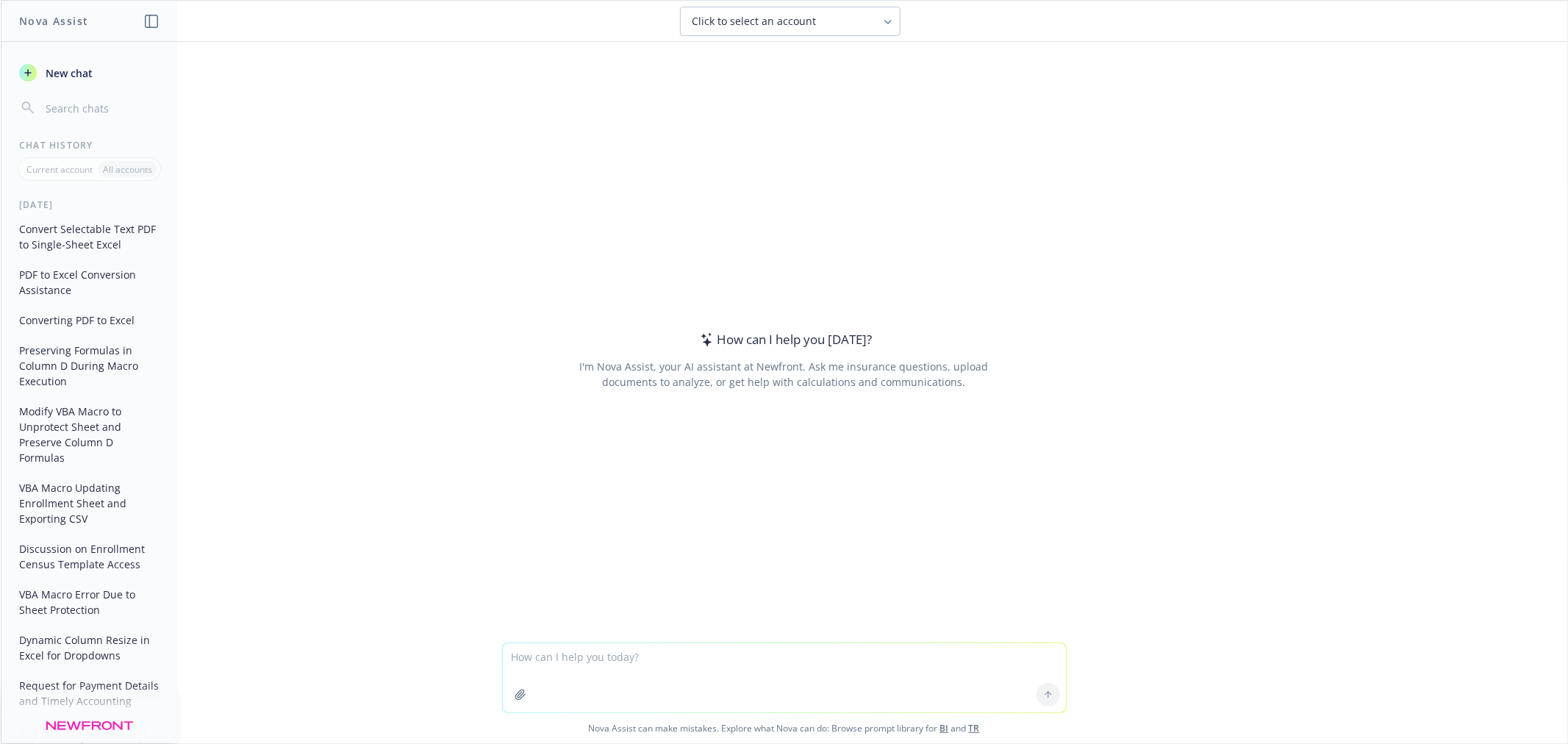
type textarea "h"
type textarea "c"
type textarea "convert this into an external release note: Update the 'Email' and 'HSA Contrib…"
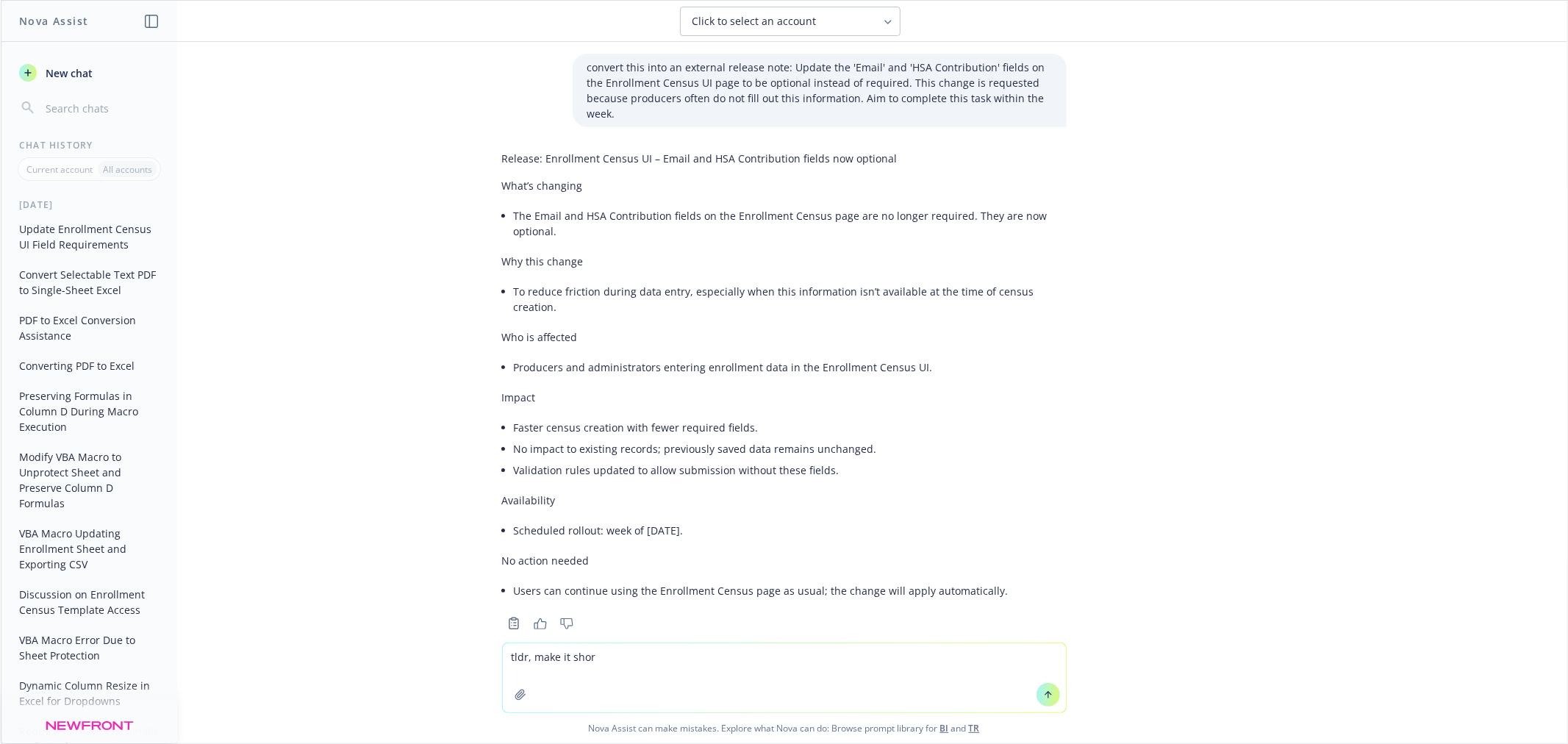
type textarea "tldr, make it short"
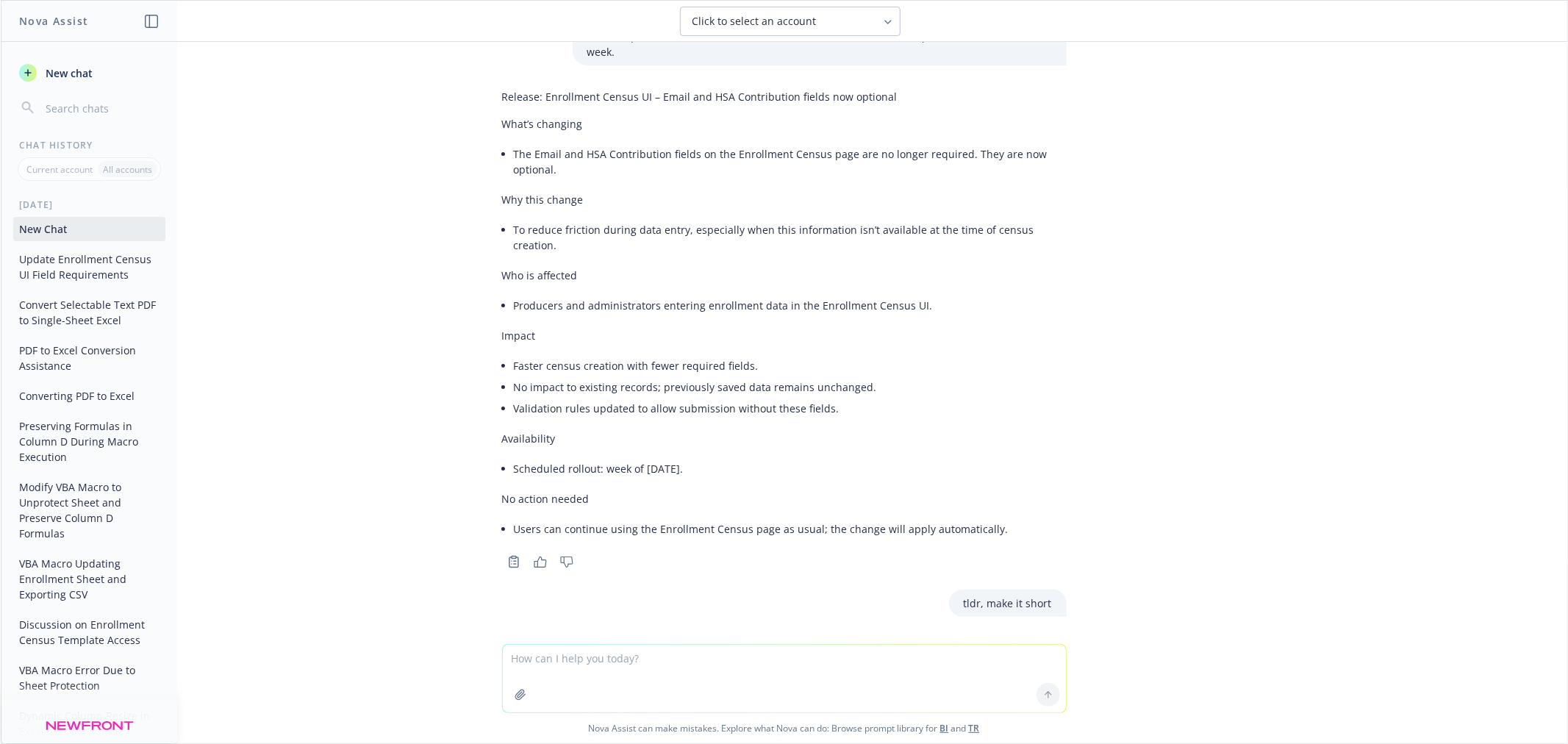
scroll to position [125, 0]
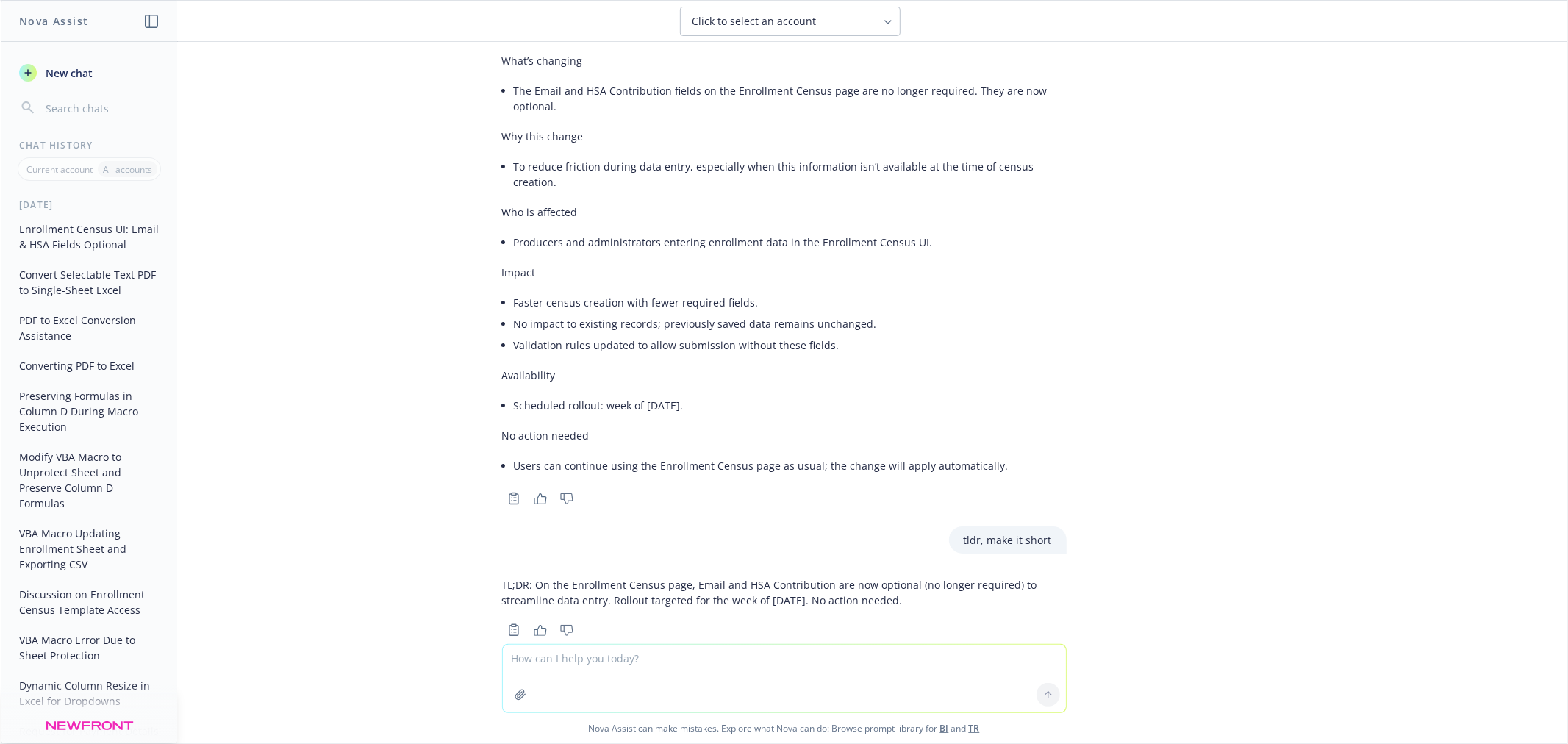
drag, startPoint x: 944, startPoint y: 574, endPoint x: 525, endPoint y: 549, distance: 419.7
click at [525, 577] on p "TL;DR: On the Enrollment Census page, Email and HSA Contribution are now option…" at bounding box center [784, 592] width 565 height 31
copy p "On the Enrollment Census page, Email and HSA Contribution are now optional (no …"
